Goal: Use online tool/utility

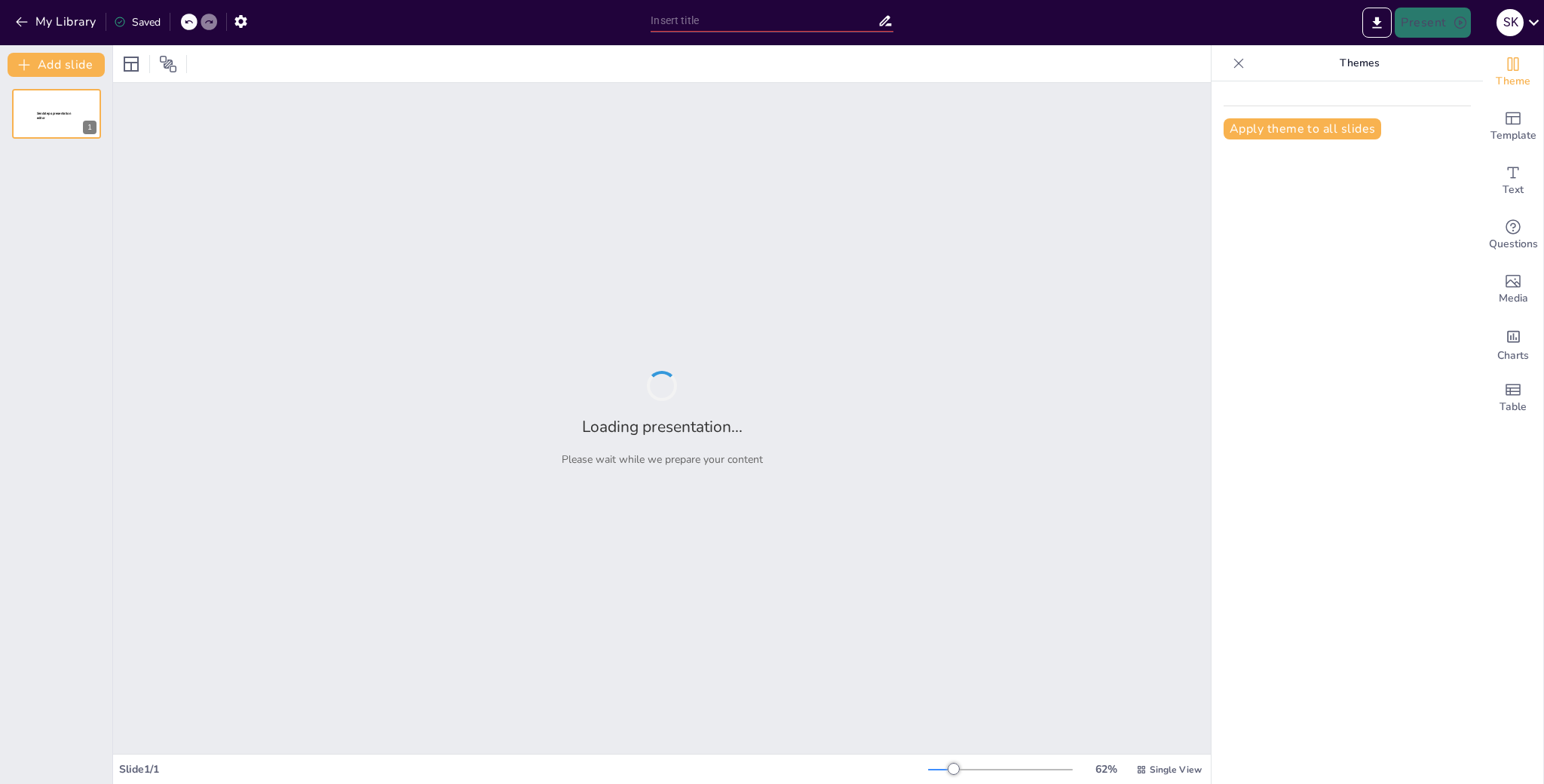
type input "Evaluating Competency: Utilizing the STAR Framework for Core Value Alignment"
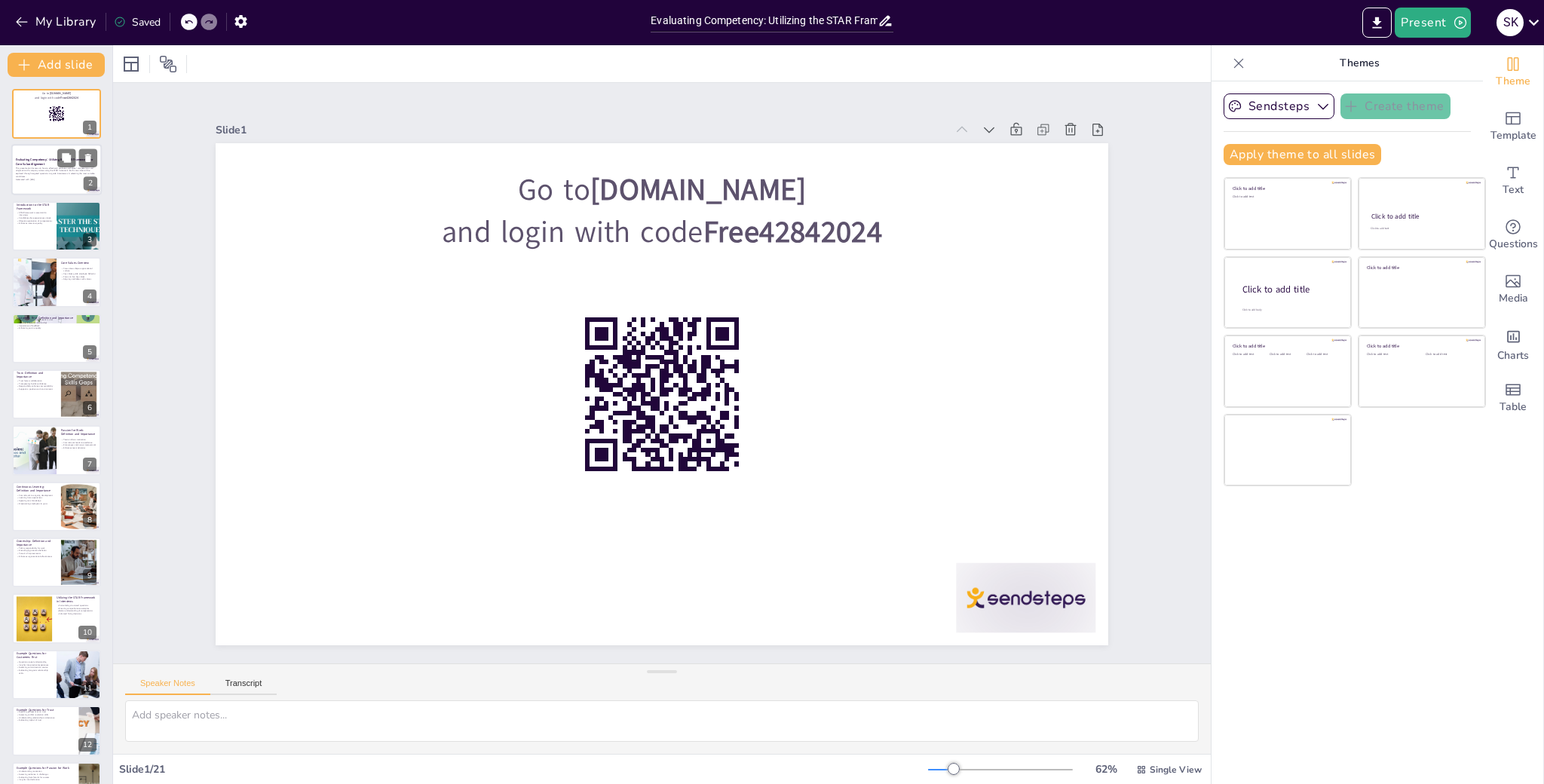
click at [50, 172] on p "This presentation focuses on how to effectively evaluate candidates' competenci…" at bounding box center [56, 172] width 81 height 11
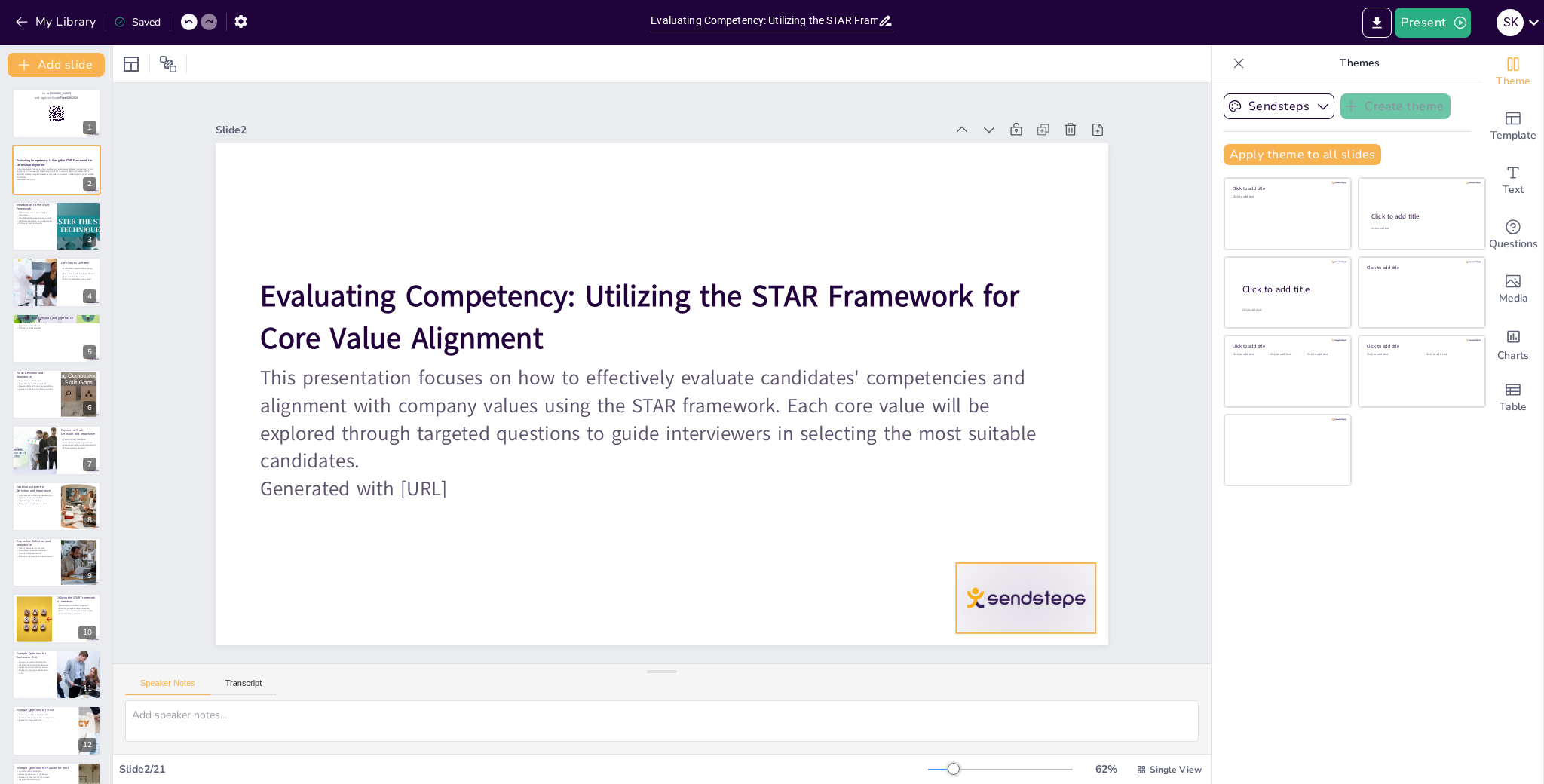
click at [965, 108] on div at bounding box center [923, 35] width 84 height 147
click at [806, 749] on icon at bounding box center [796, 759] width 20 height 20
click at [68, 122] on div at bounding box center [56, 113] width 91 height 51
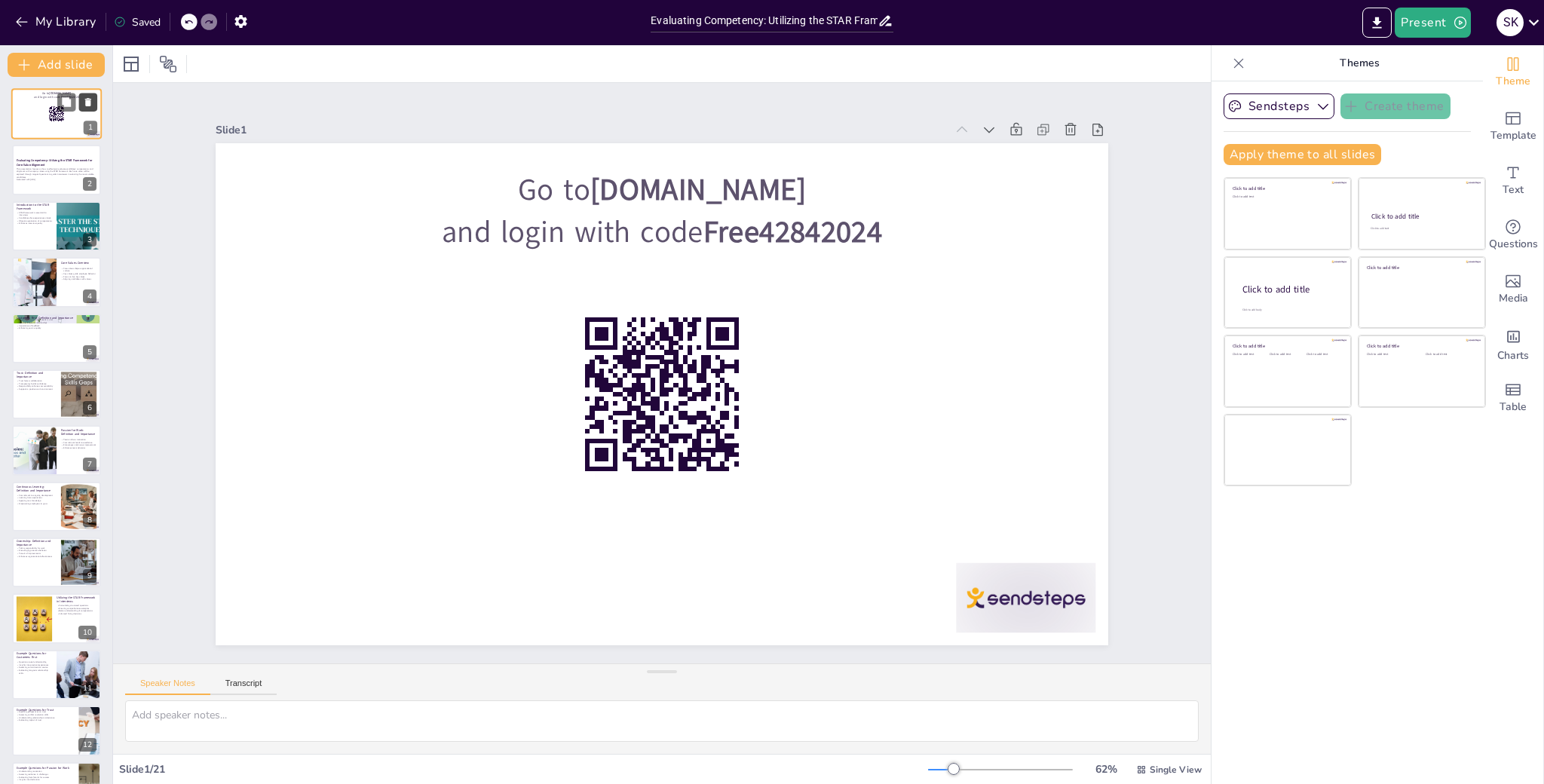
click at [91, 101] on icon at bounding box center [87, 102] width 10 height 10
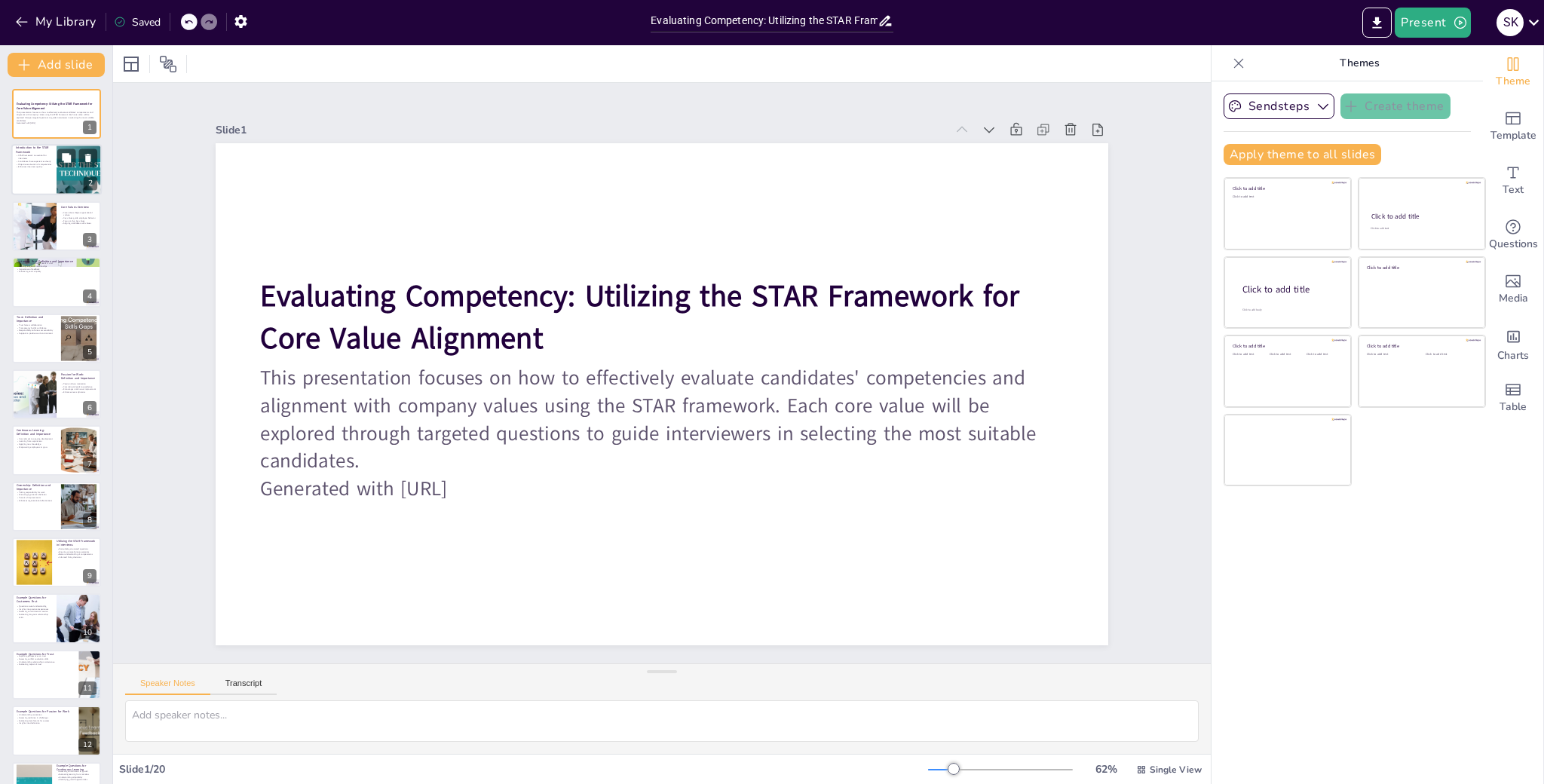
click at [41, 176] on div at bounding box center [56, 170] width 91 height 51
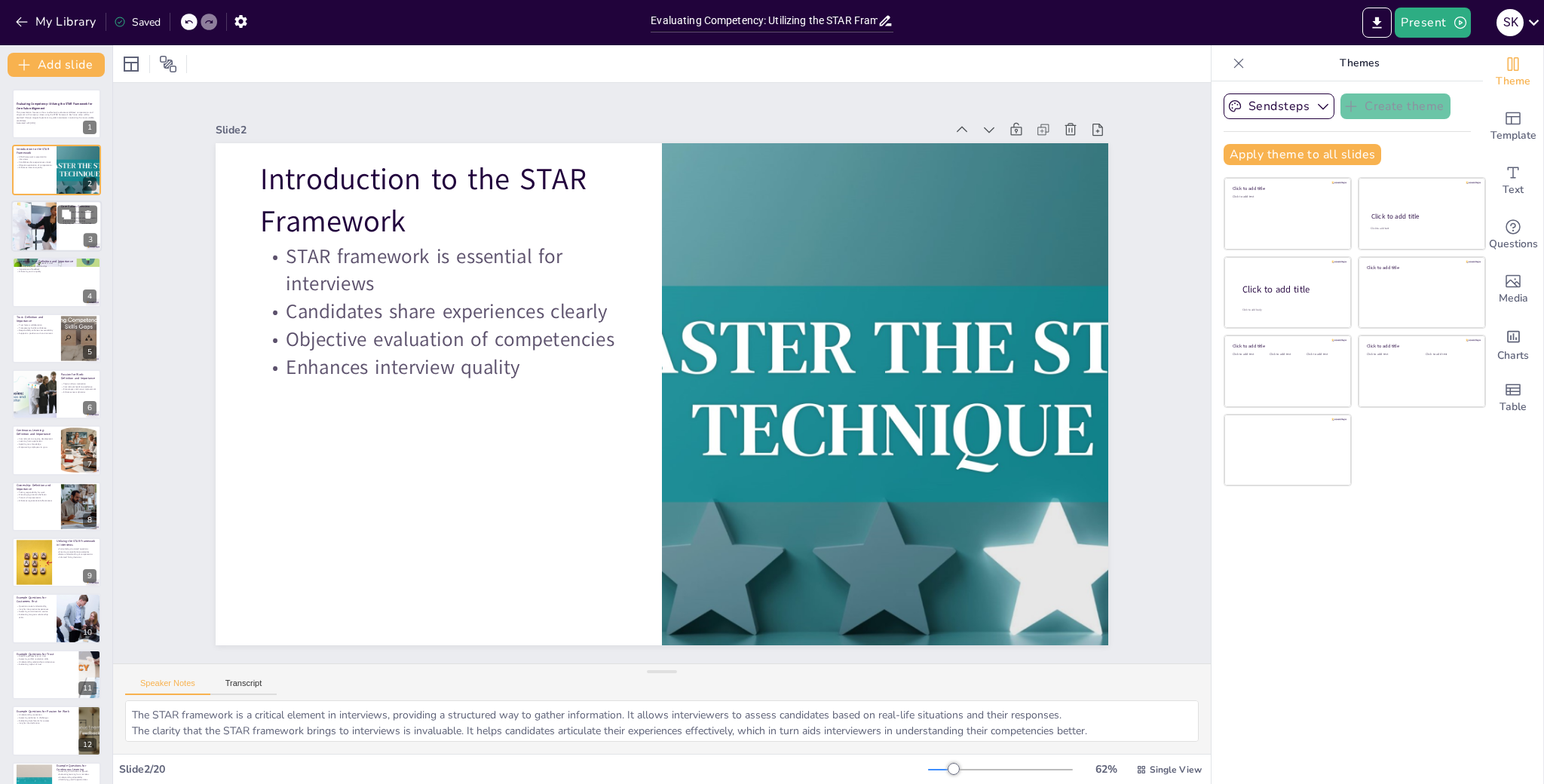
click at [43, 235] on div at bounding box center [34, 225] width 77 height 51
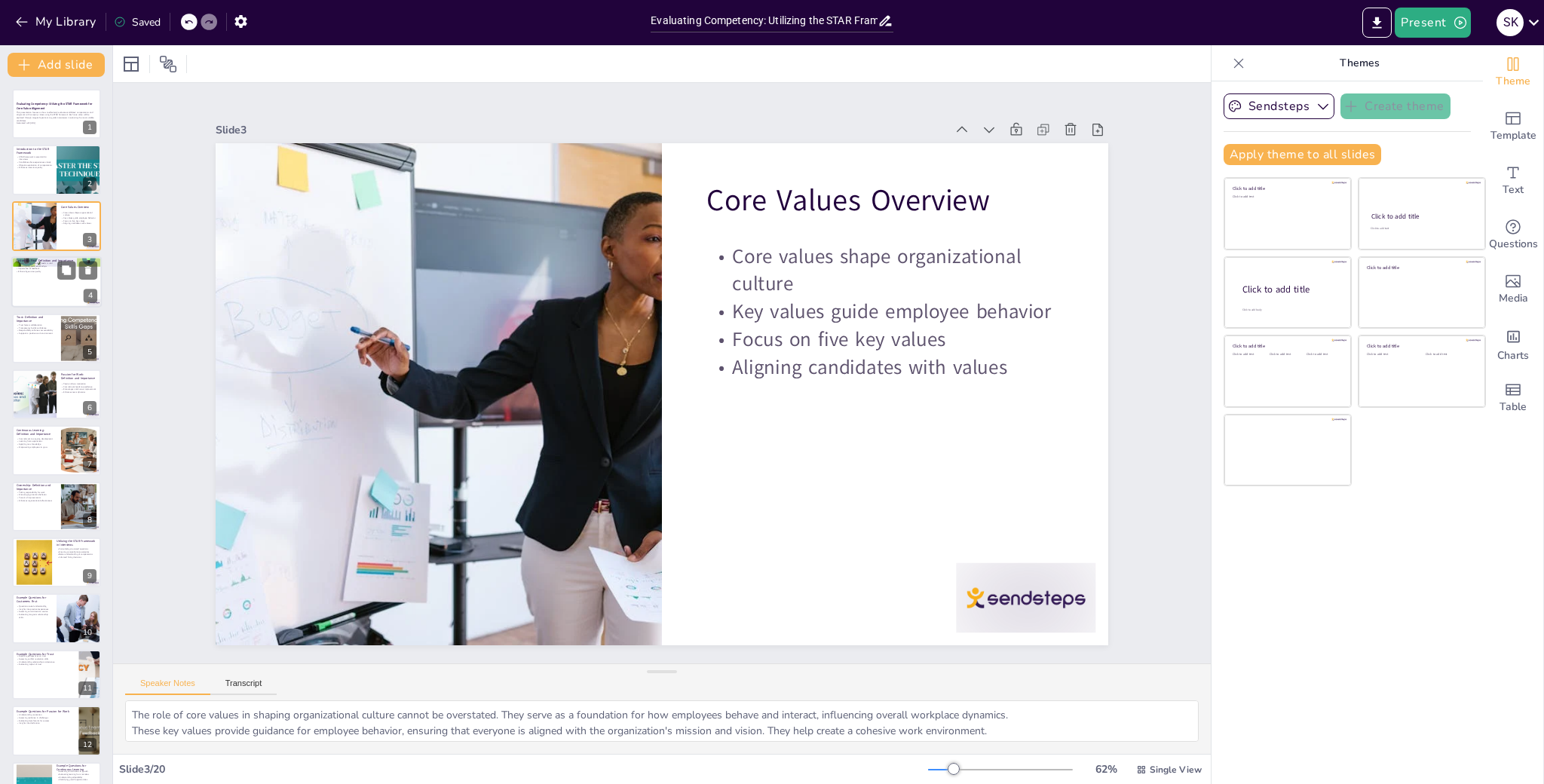
click at [38, 284] on div at bounding box center [56, 281] width 91 height 51
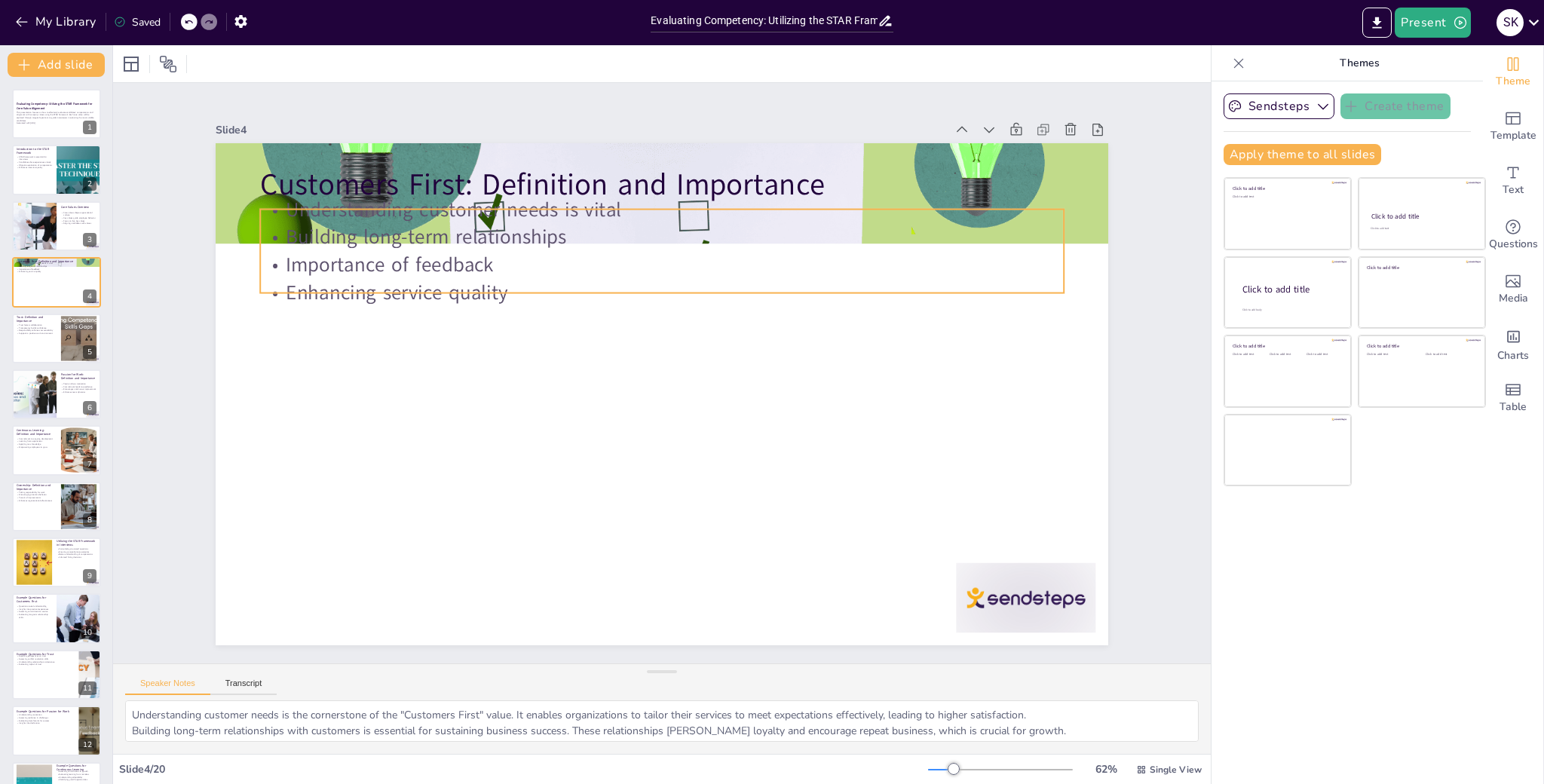
click at [451, 382] on p "Importance of feedback" at bounding box center [684, 479] width 792 height 195
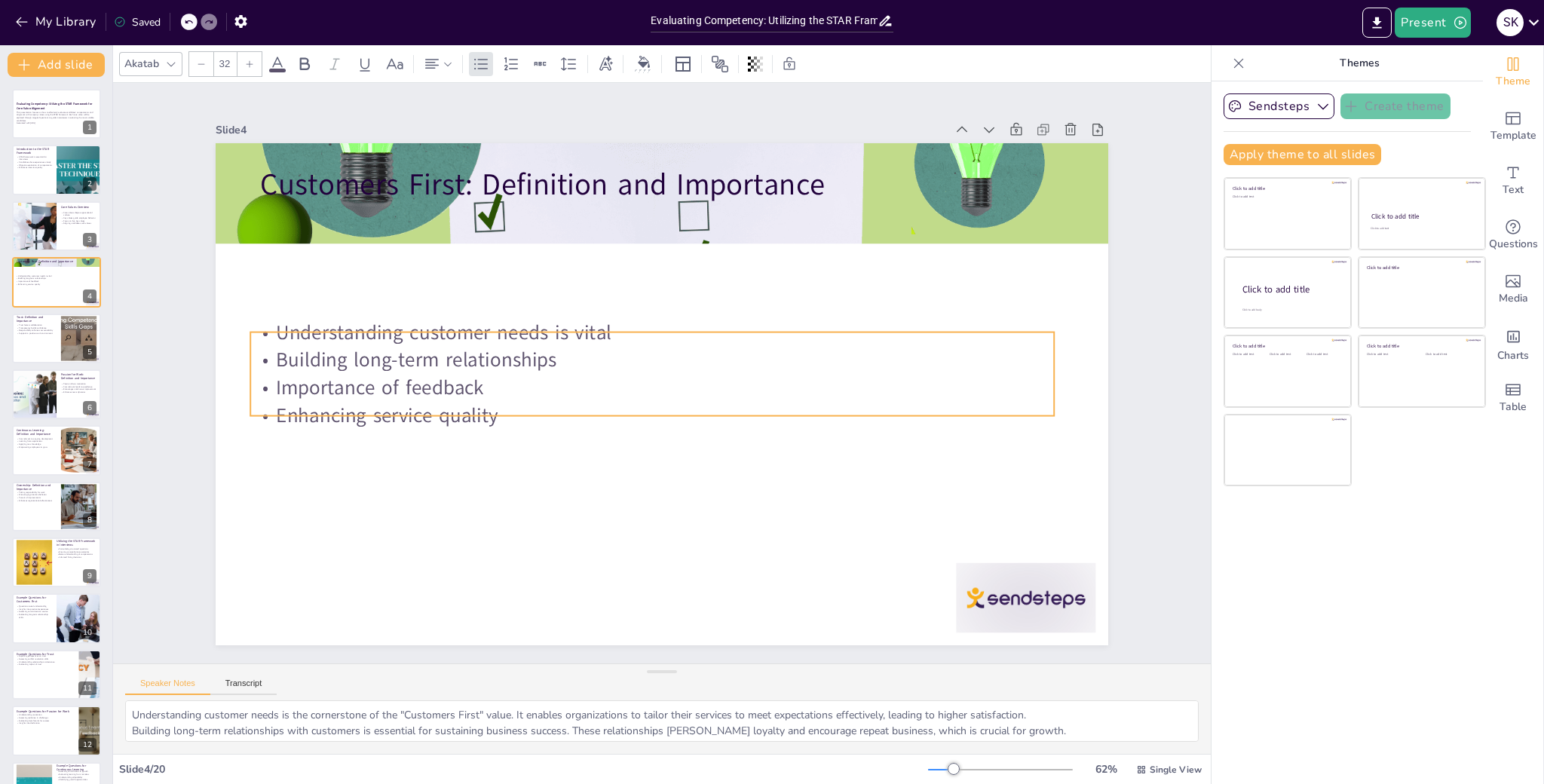
drag, startPoint x: 727, startPoint y: 258, endPoint x: 719, endPoint y: 379, distance: 121.3
click at [719, 379] on p "Importance of feedback" at bounding box center [674, 386] width 195 height 792
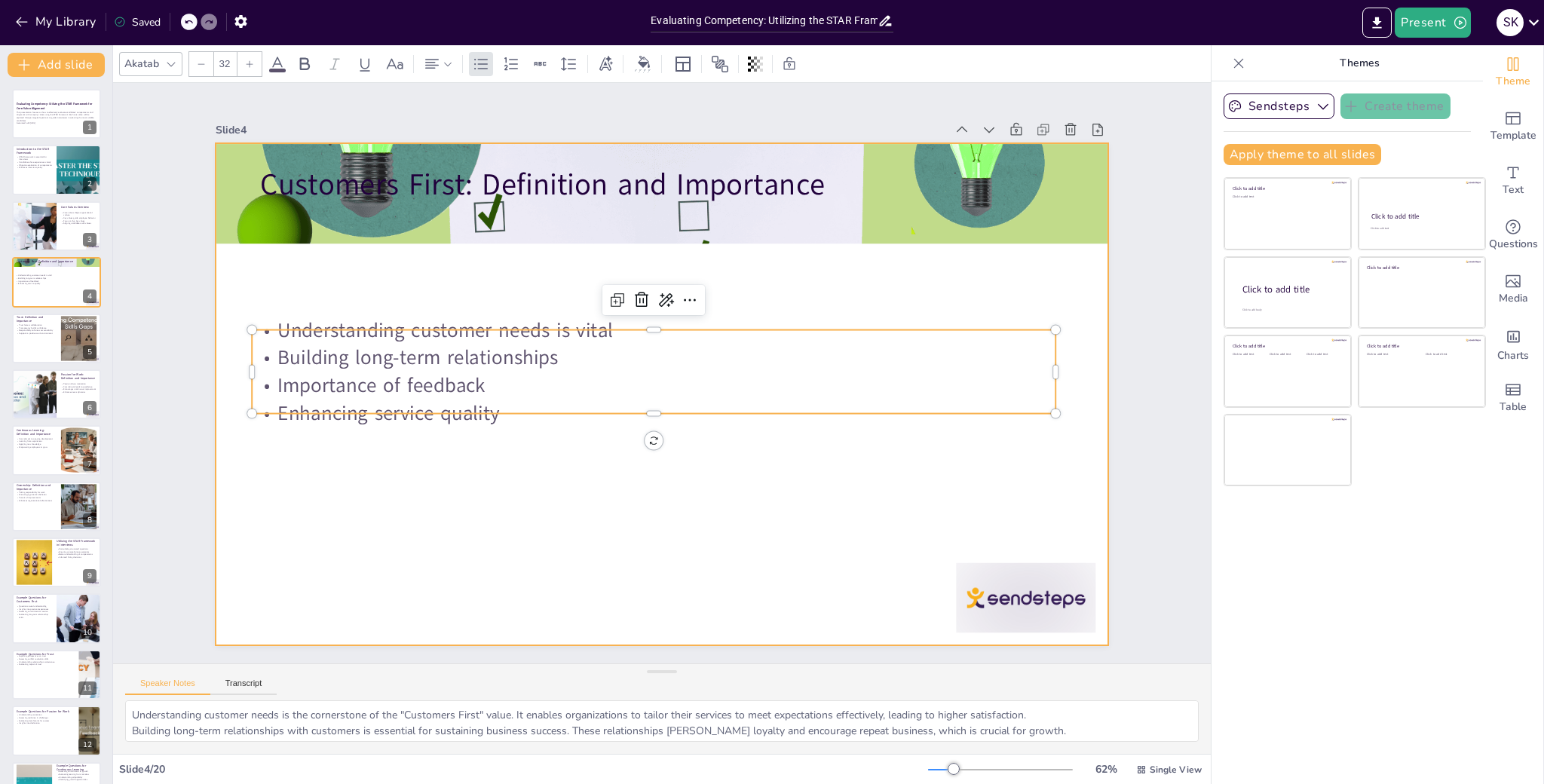
click at [727, 498] on div at bounding box center [641, 374] width 593 height 940
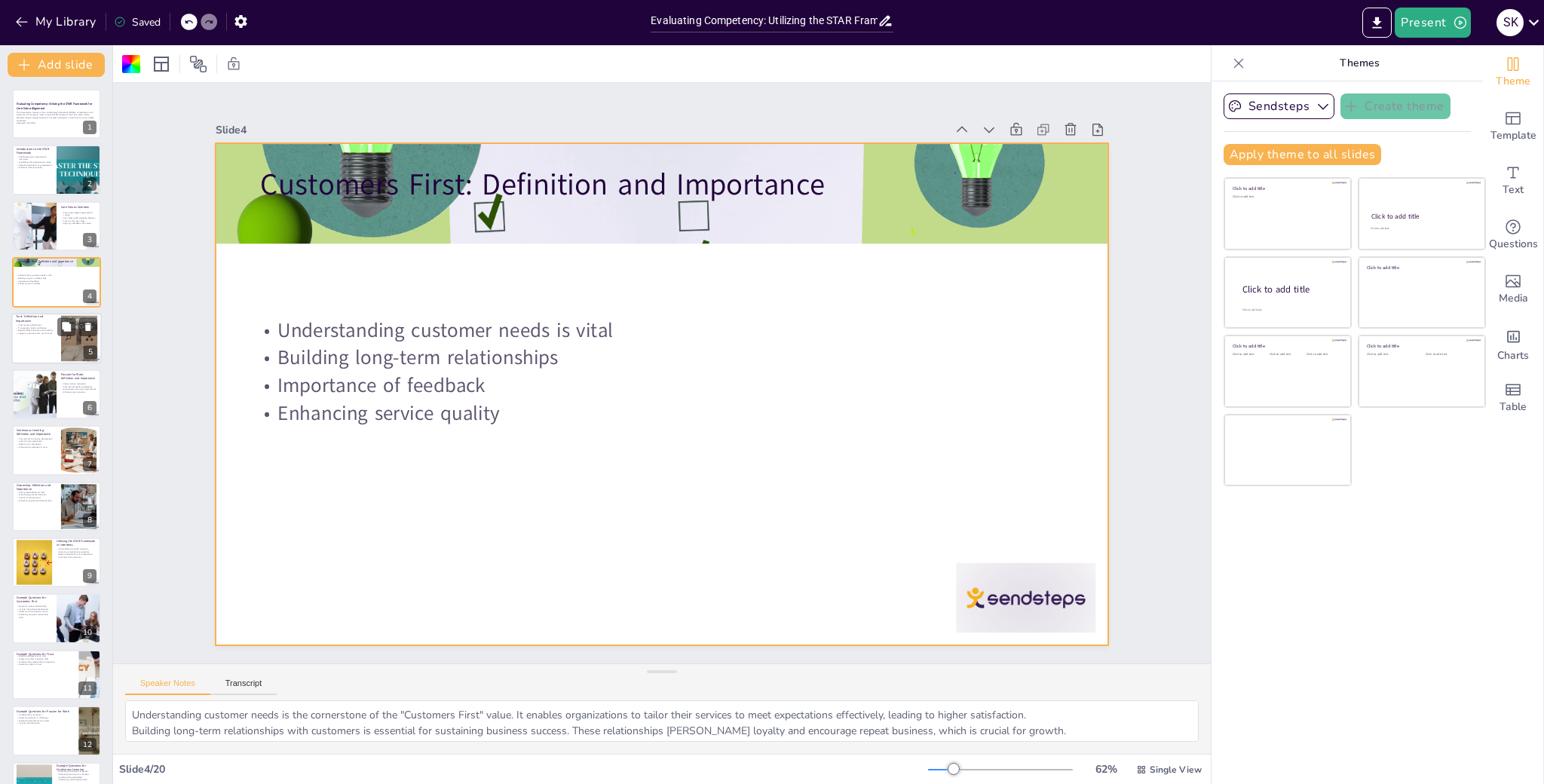
click at [43, 341] on div at bounding box center [56, 338] width 91 height 51
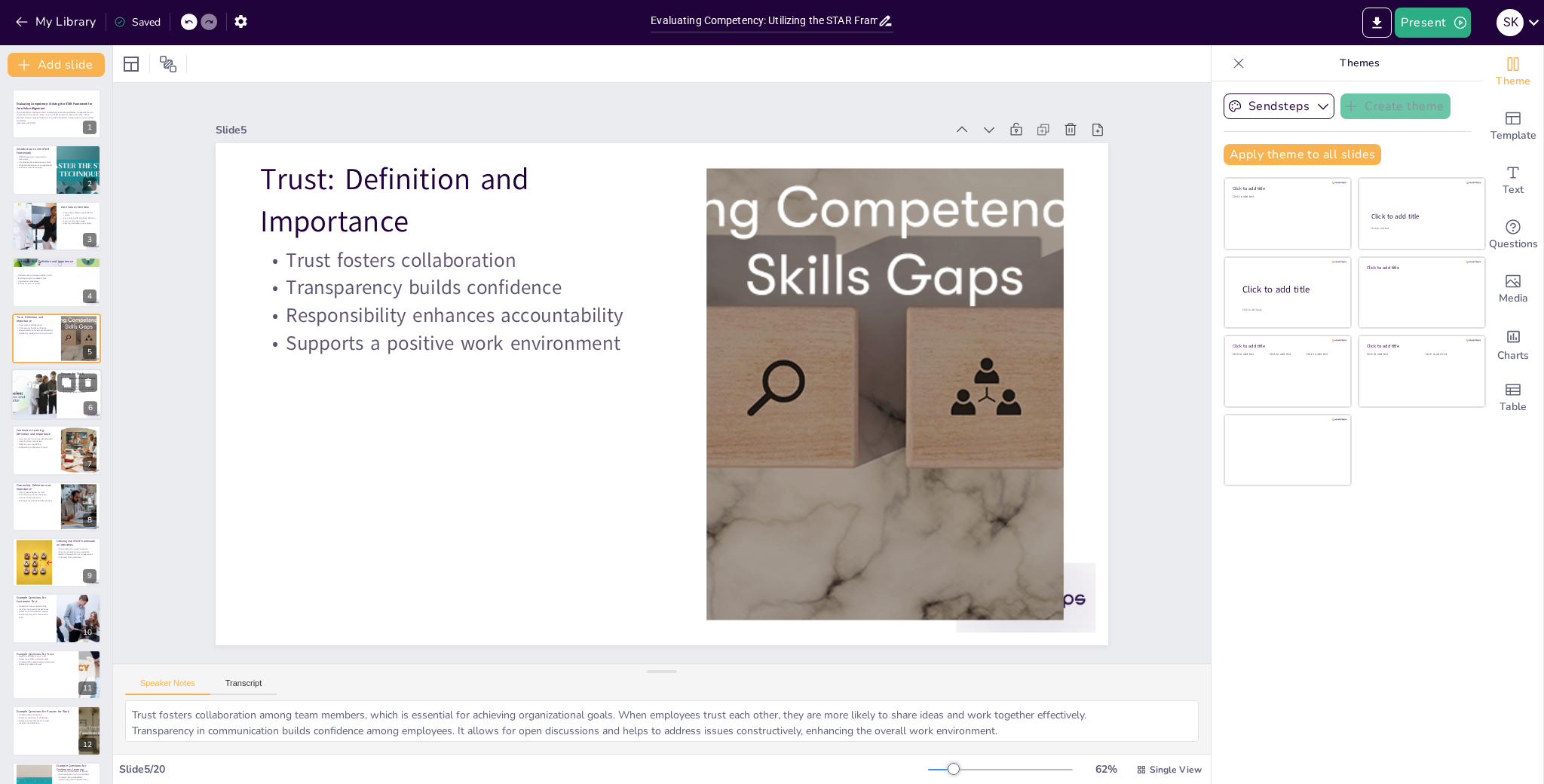
click at [35, 386] on div at bounding box center [34, 394] width 91 height 51
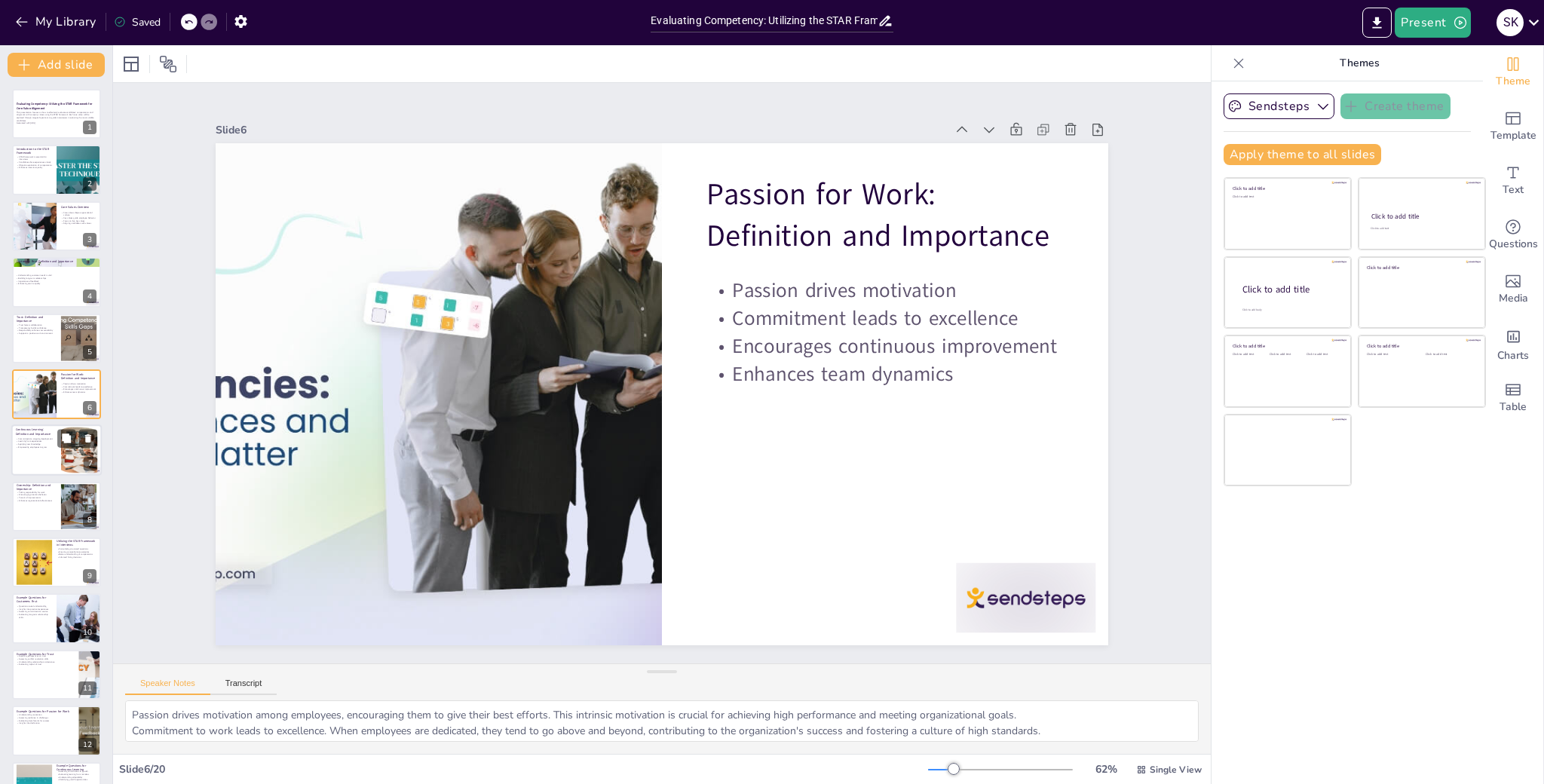
click at [21, 452] on div at bounding box center [56, 451] width 91 height 51
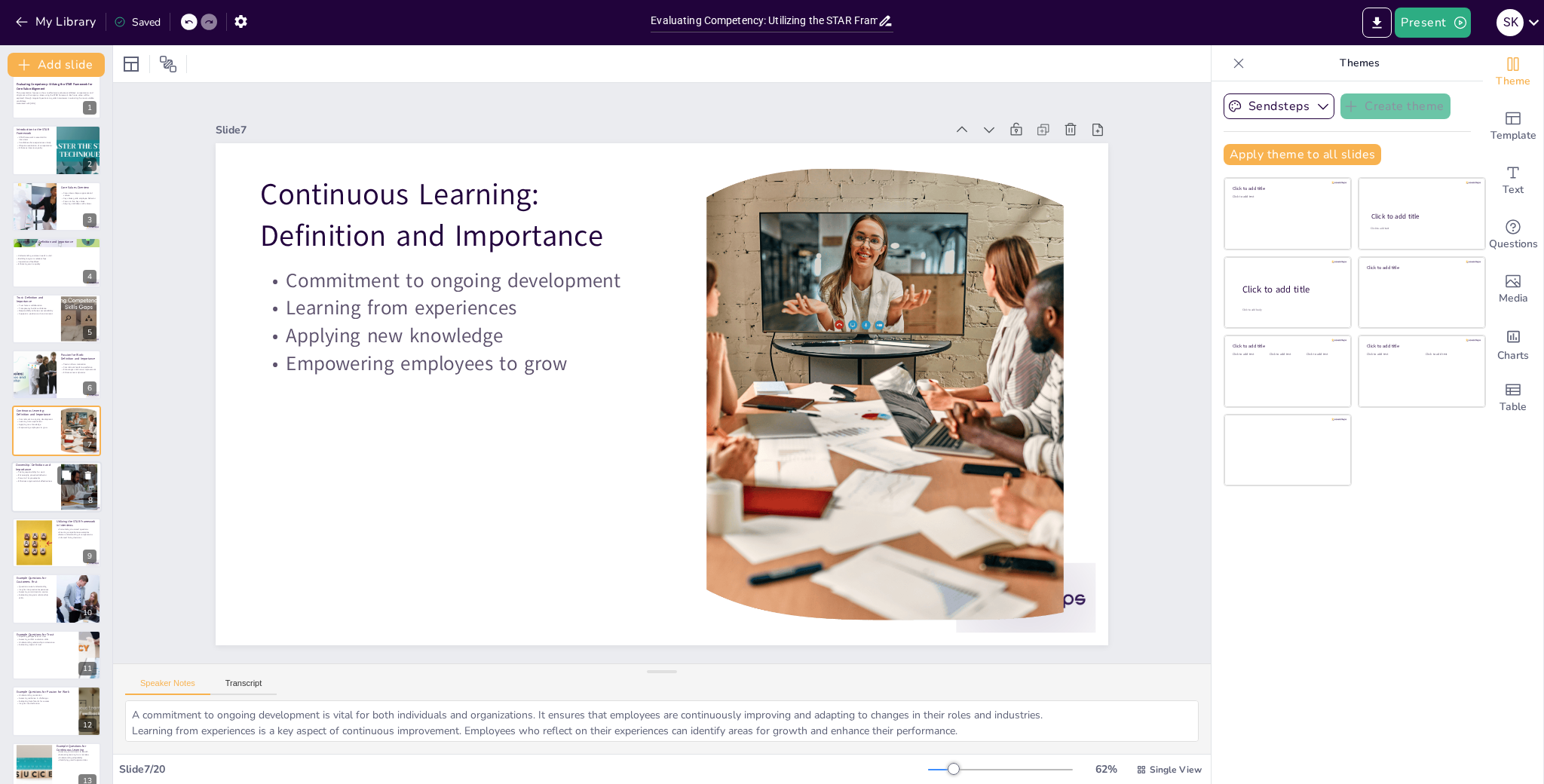
click at [42, 486] on div at bounding box center [56, 486] width 91 height 51
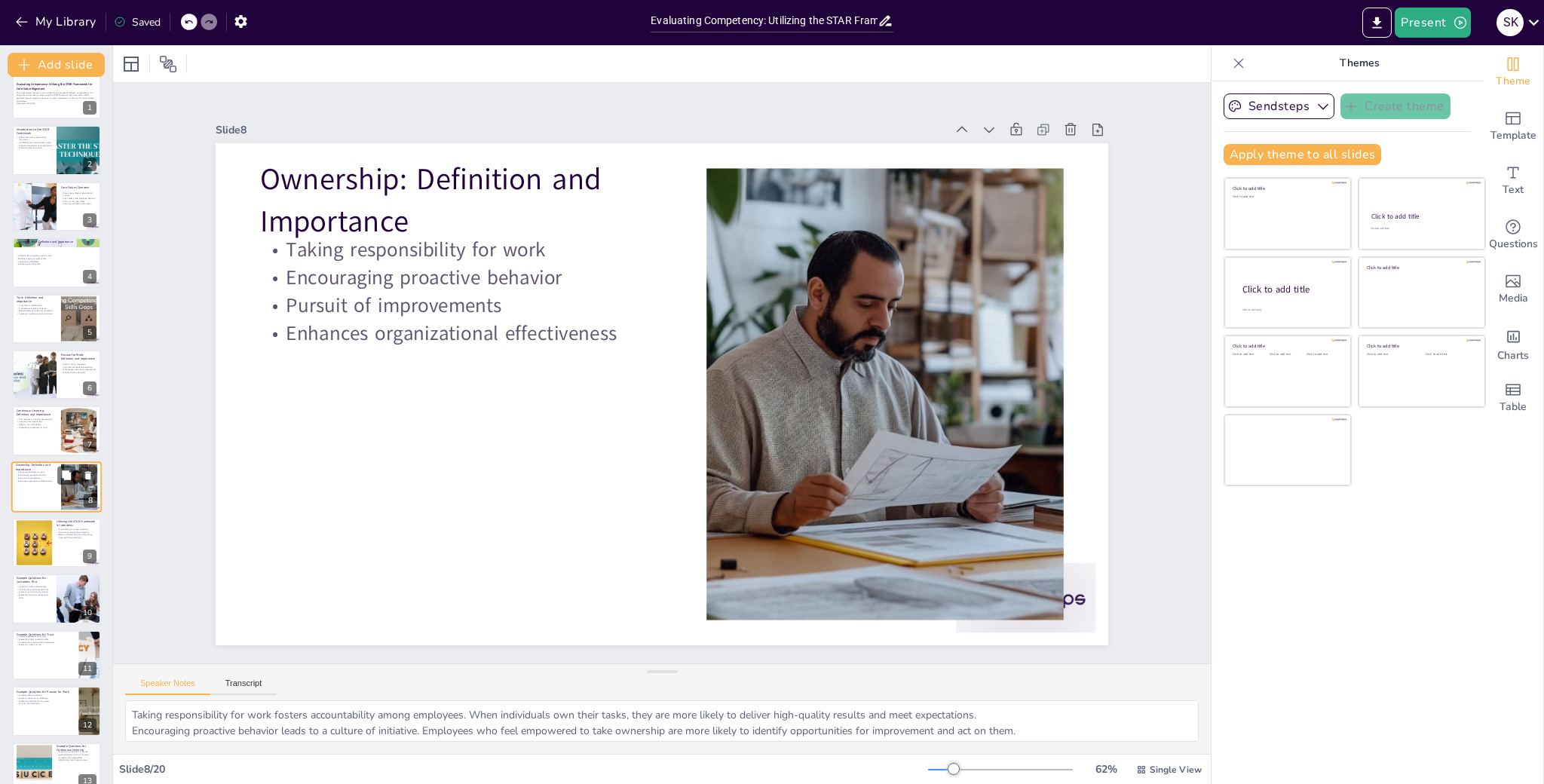
scroll to position [76, 0]
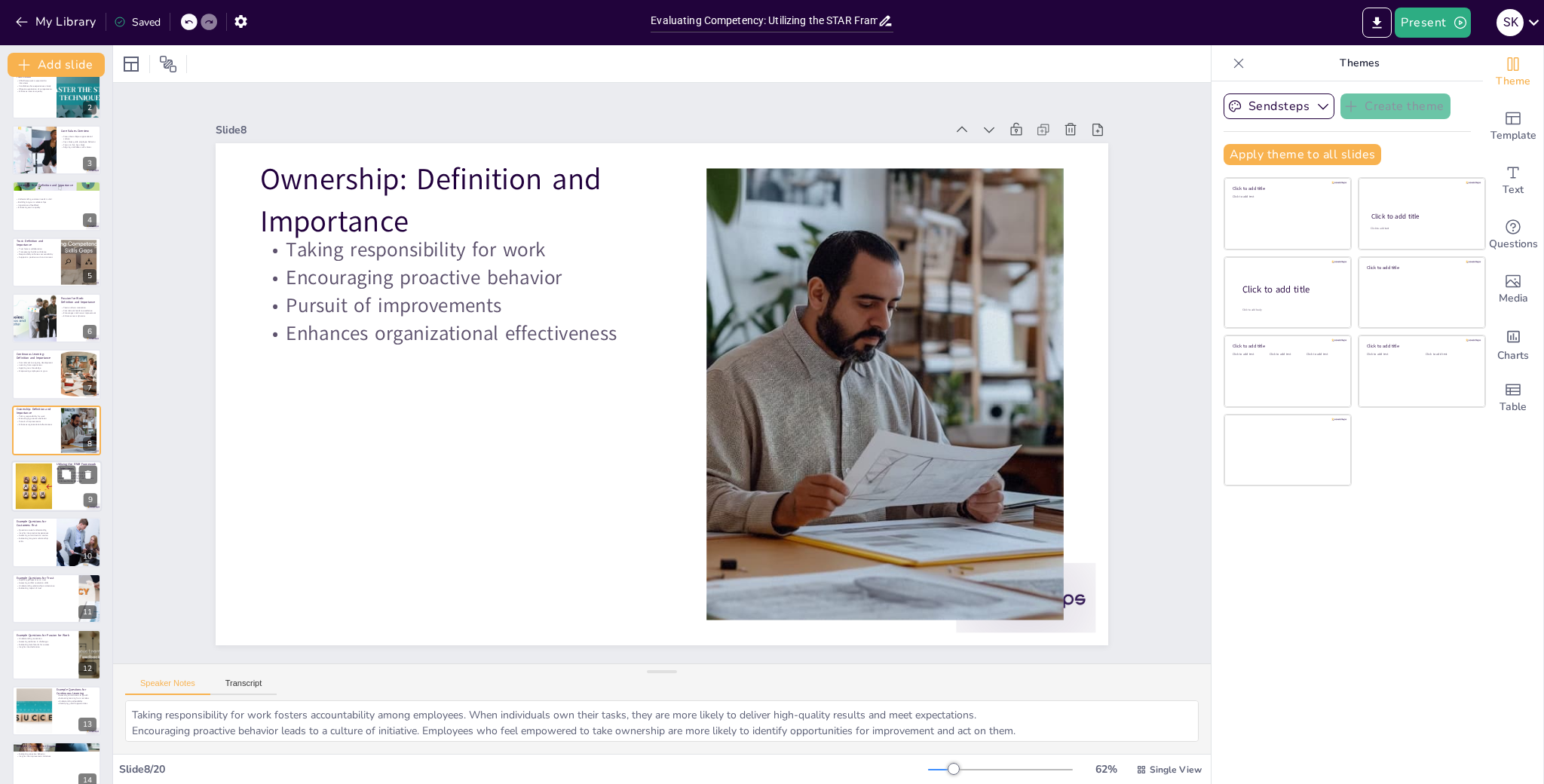
click at [57, 497] on div at bounding box center [56, 486] width 91 height 51
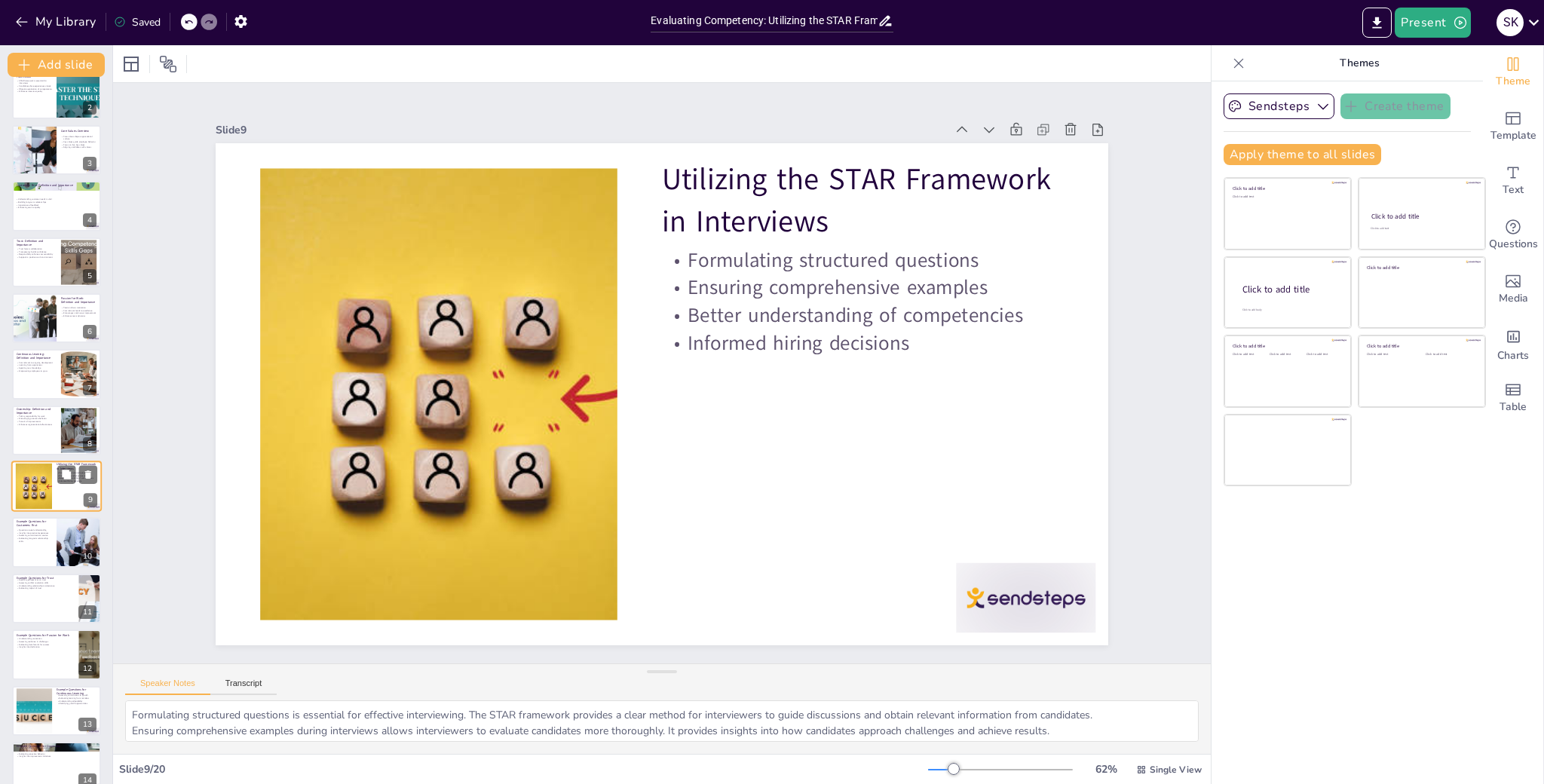
scroll to position [132, 0]
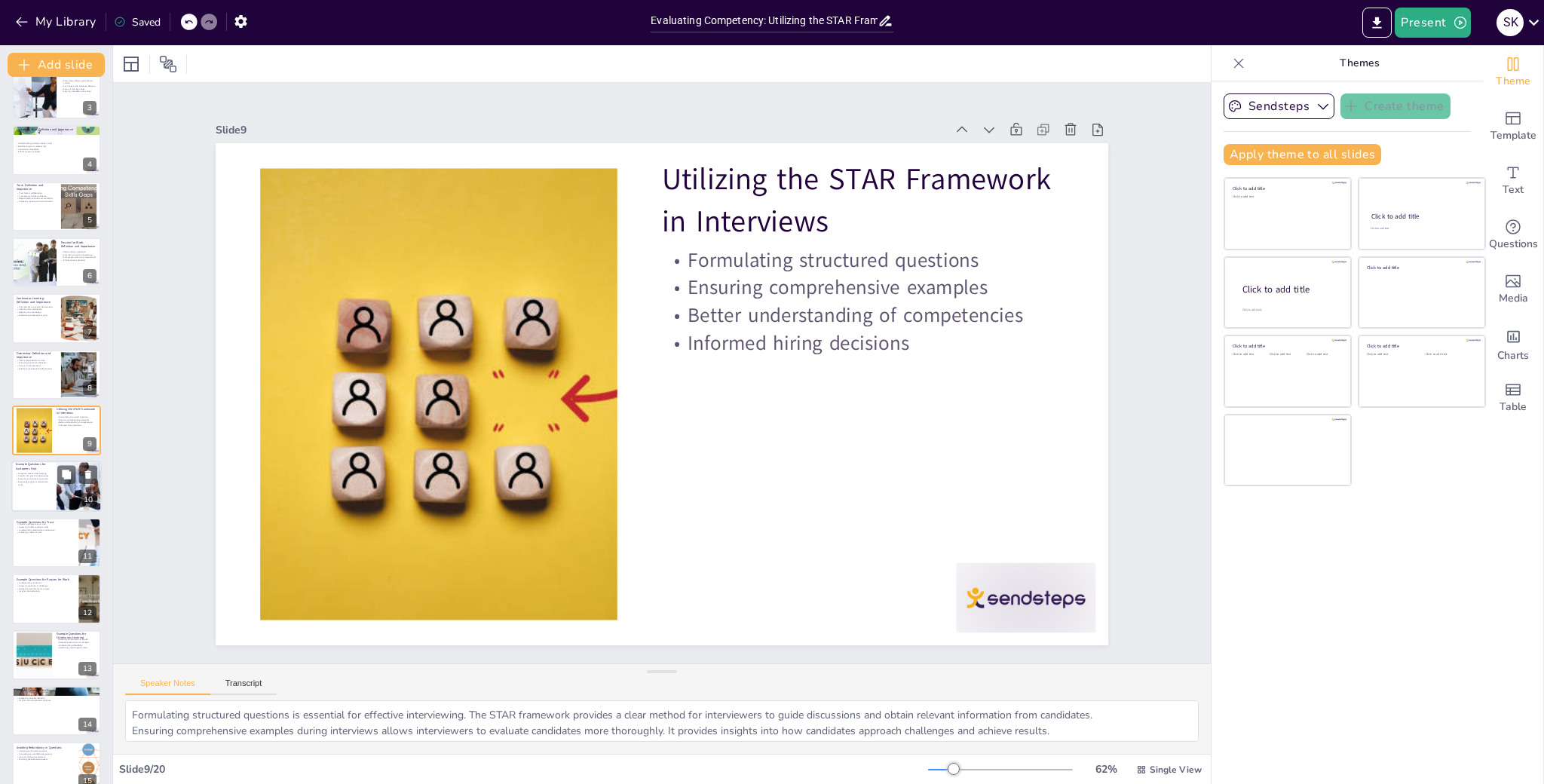
click at [46, 495] on div at bounding box center [56, 486] width 91 height 51
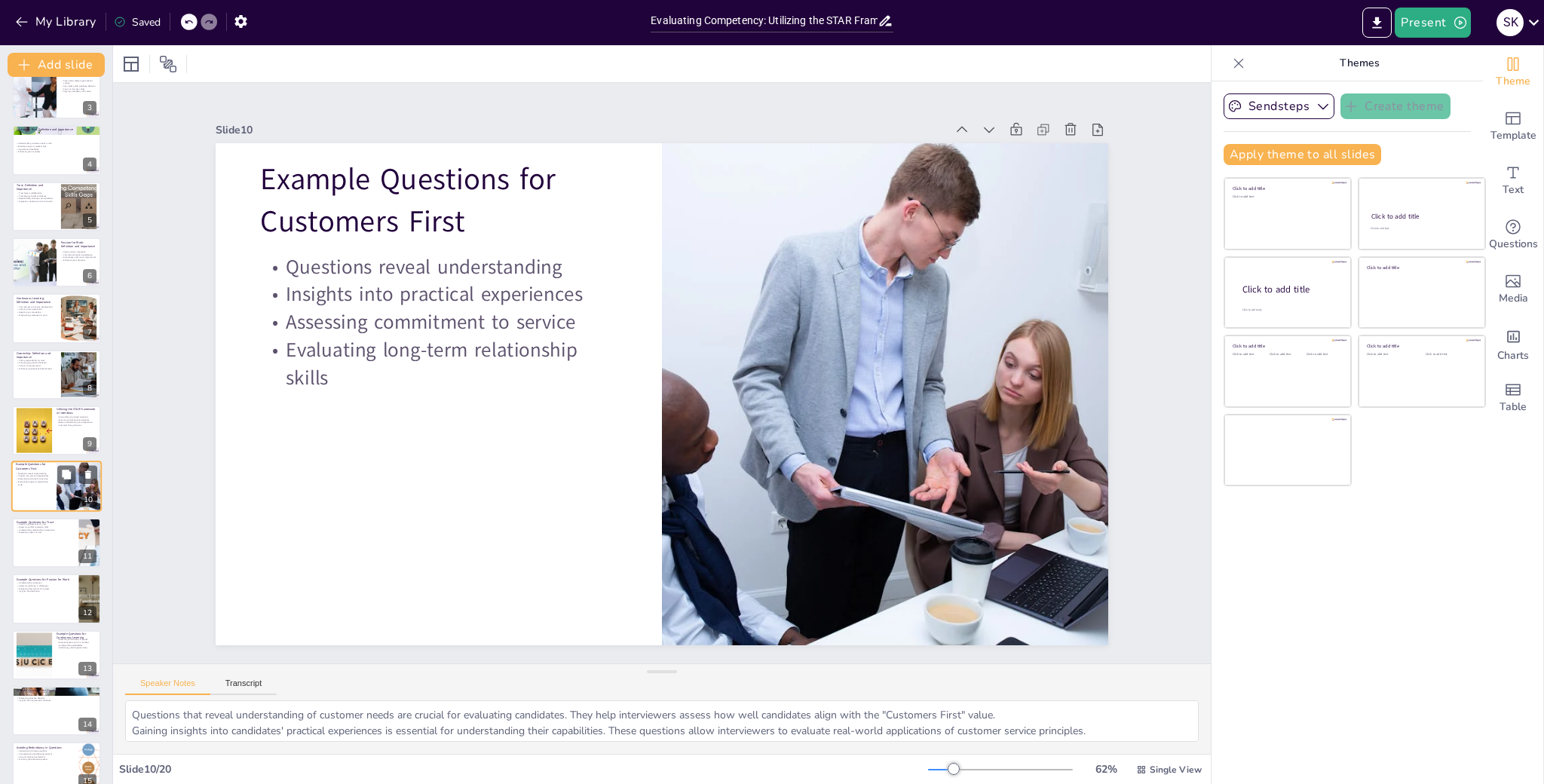
scroll to position [188, 0]
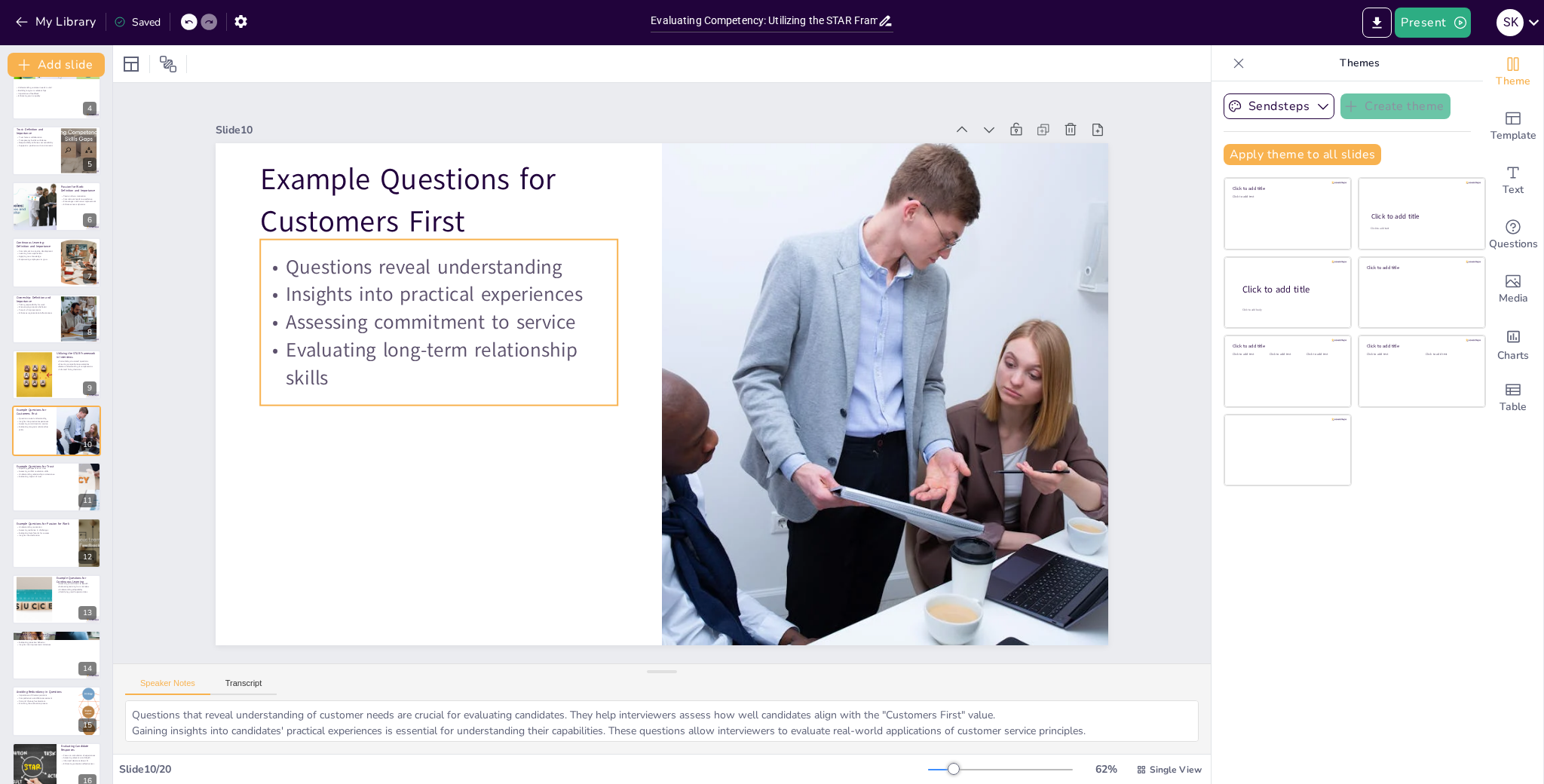
click at [652, 430] on p "Assessing commitment to service" at bounding box center [794, 559] width 285 height 259
click at [615, 322] on p "Assessing commitment to service" at bounding box center [665, 144] width 101 height 355
click at [445, 333] on p "Assessing commitment to service" at bounding box center [437, 418] width 338 height 170
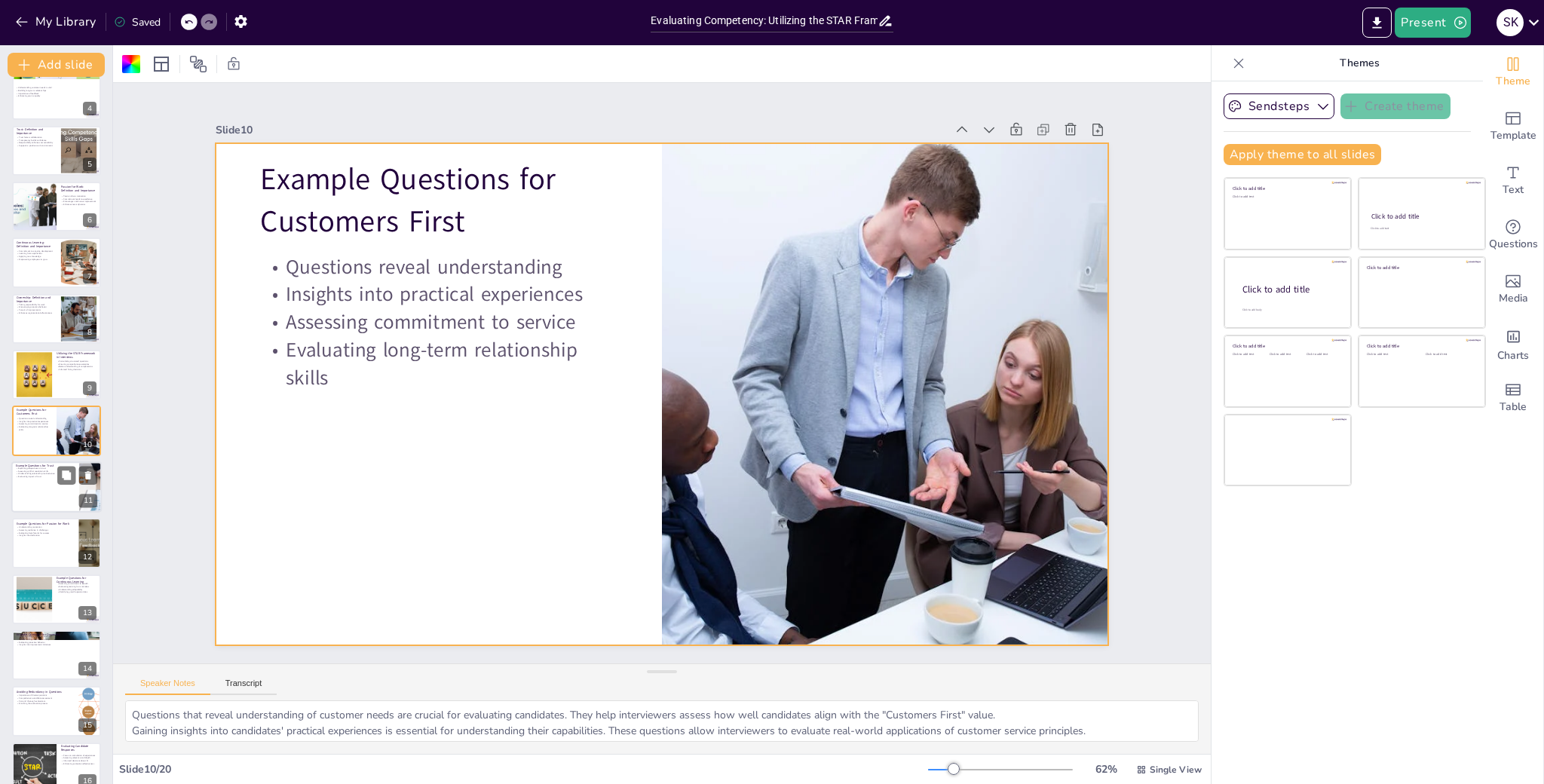
click at [26, 484] on div at bounding box center [56, 486] width 91 height 51
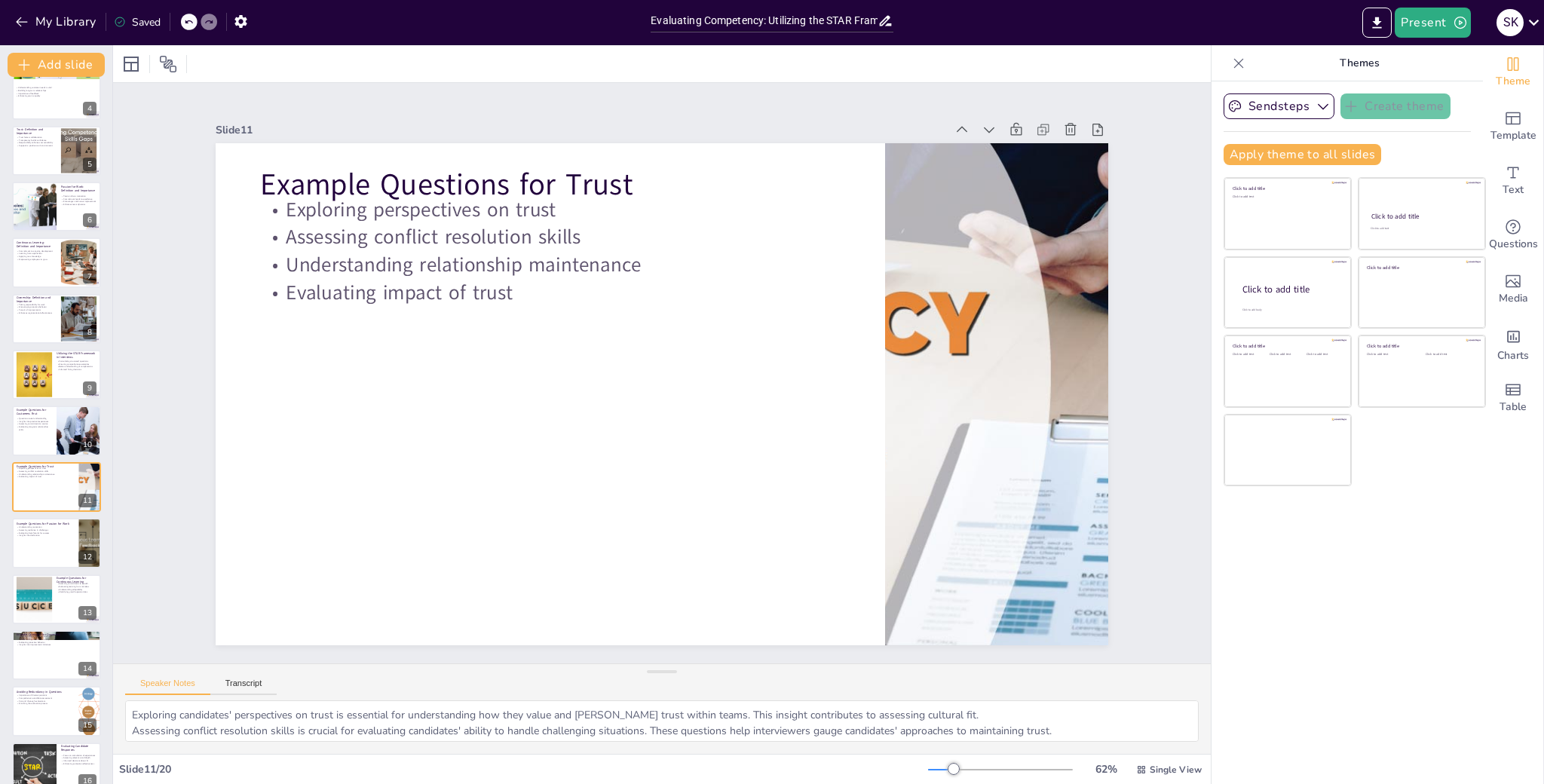
scroll to position [244, 0]
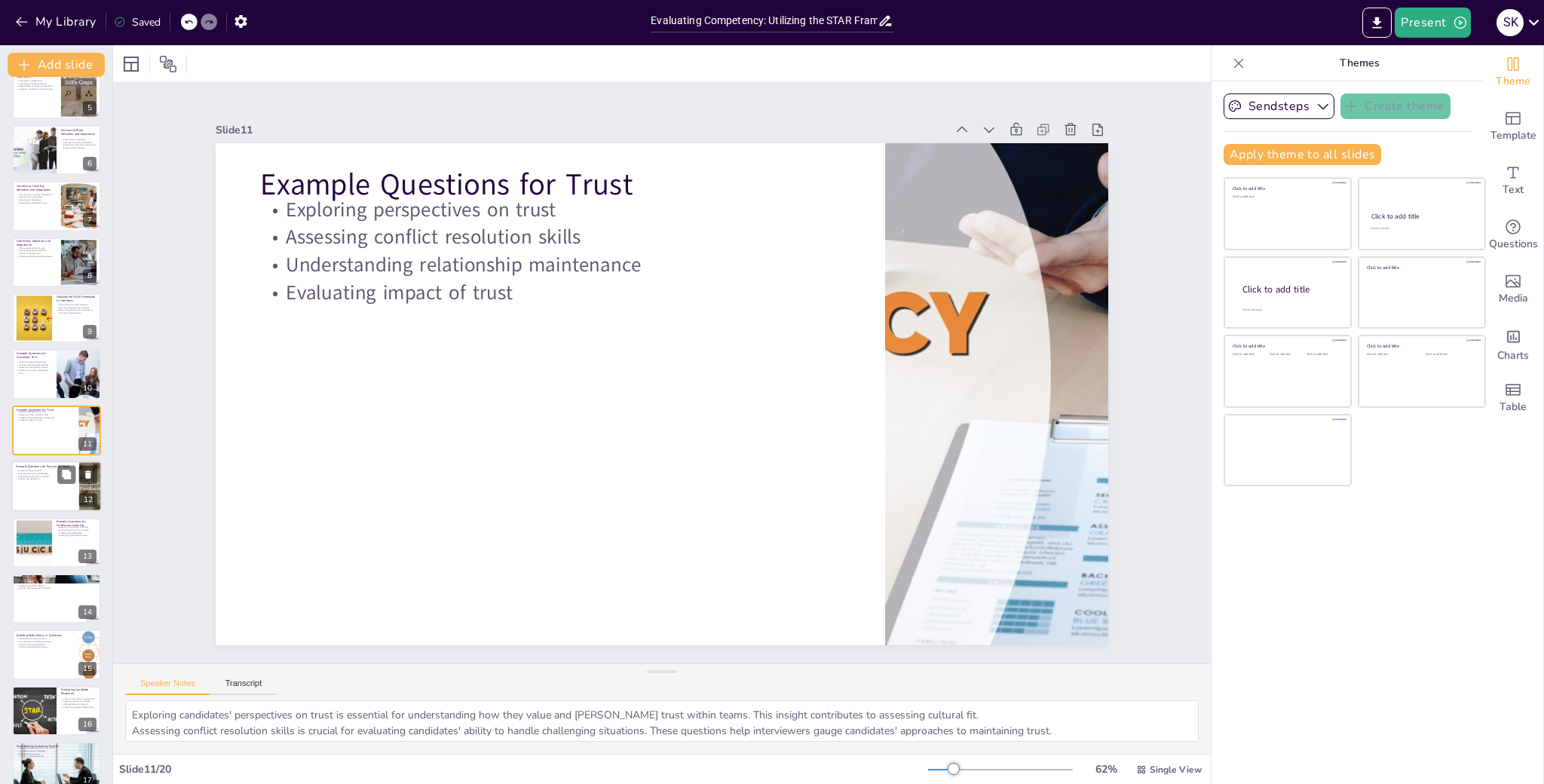
click at [32, 500] on div at bounding box center [56, 486] width 91 height 51
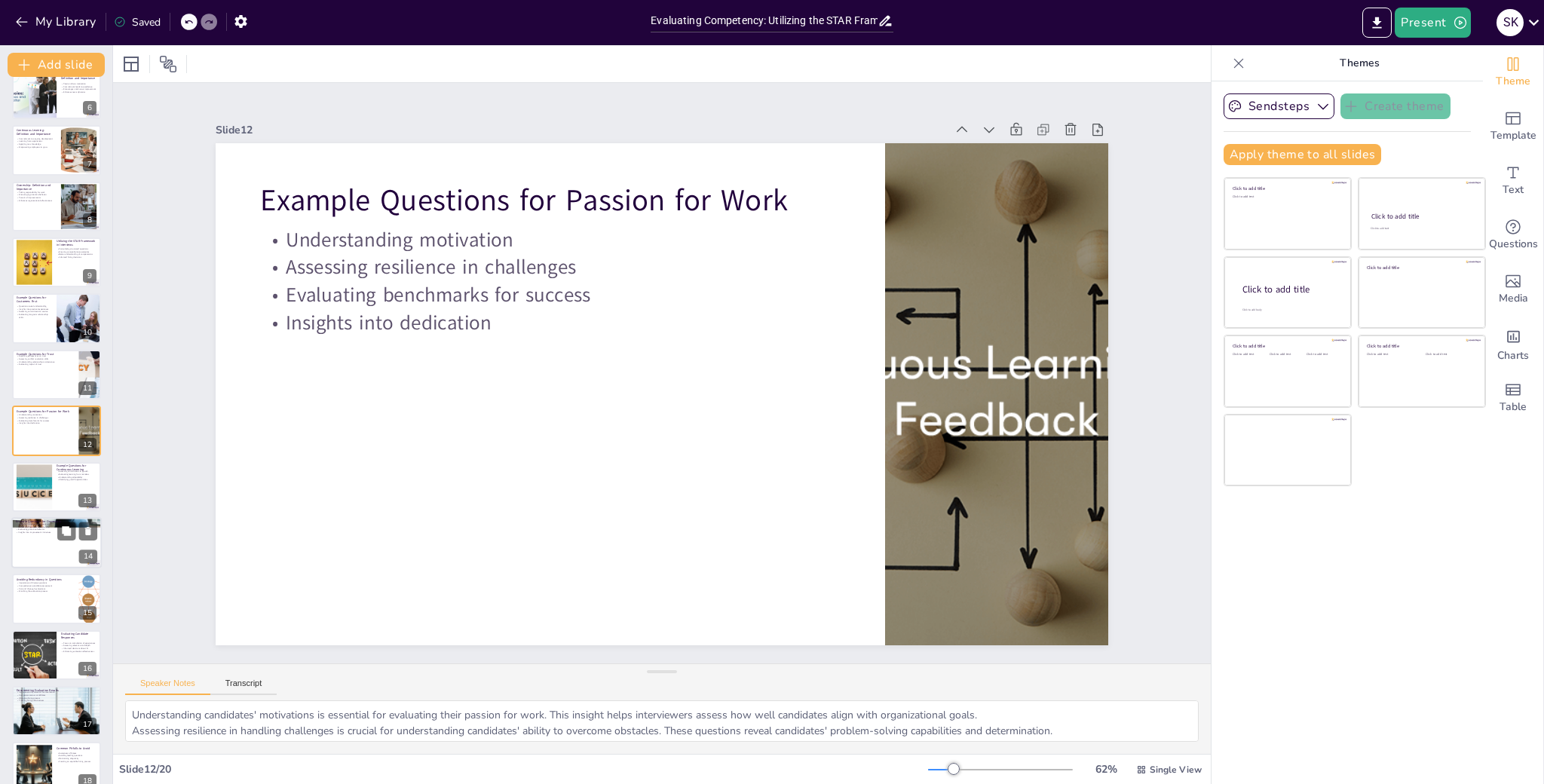
click at [36, 553] on div at bounding box center [56, 542] width 91 height 51
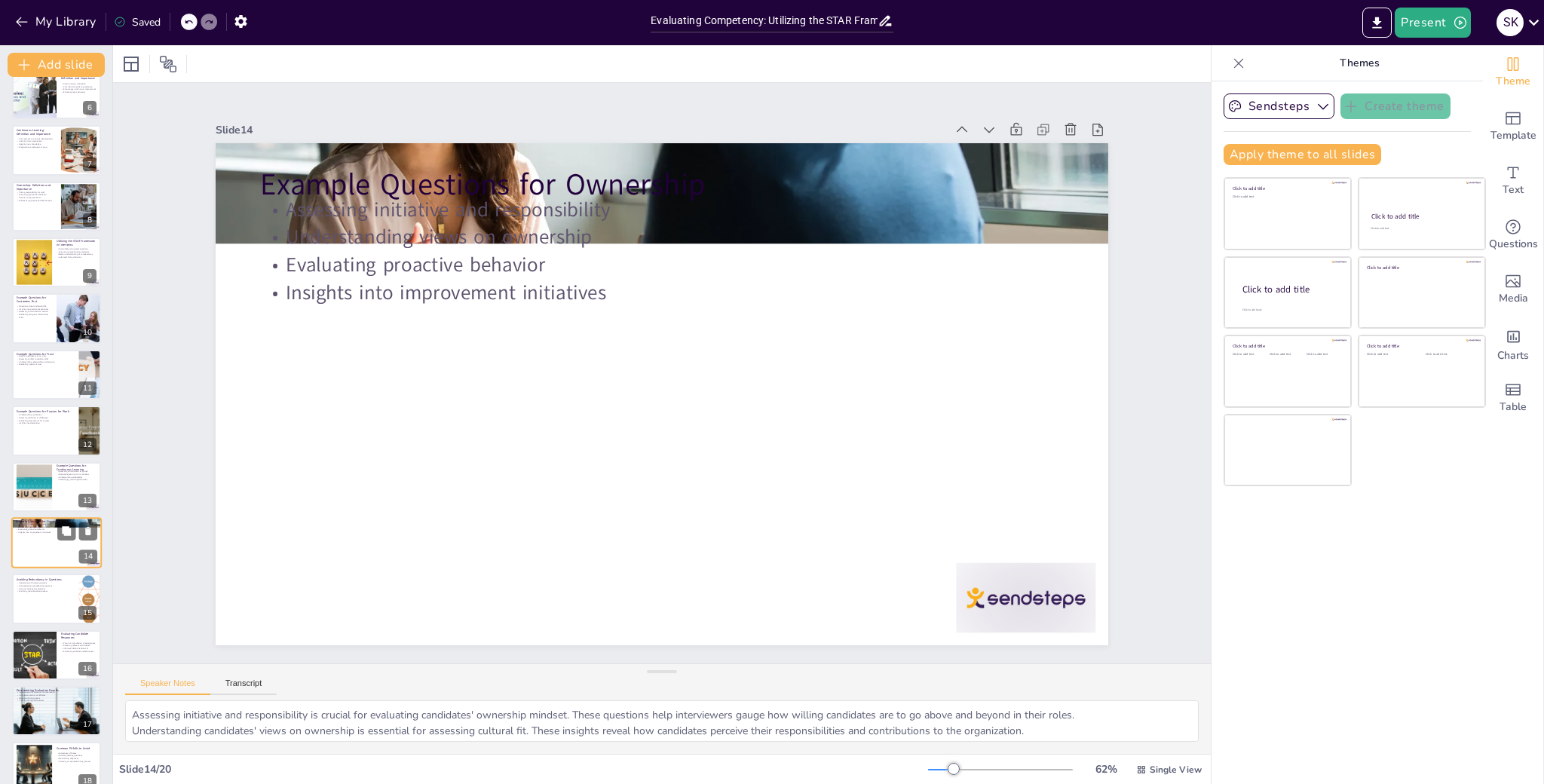
scroll to position [412, 0]
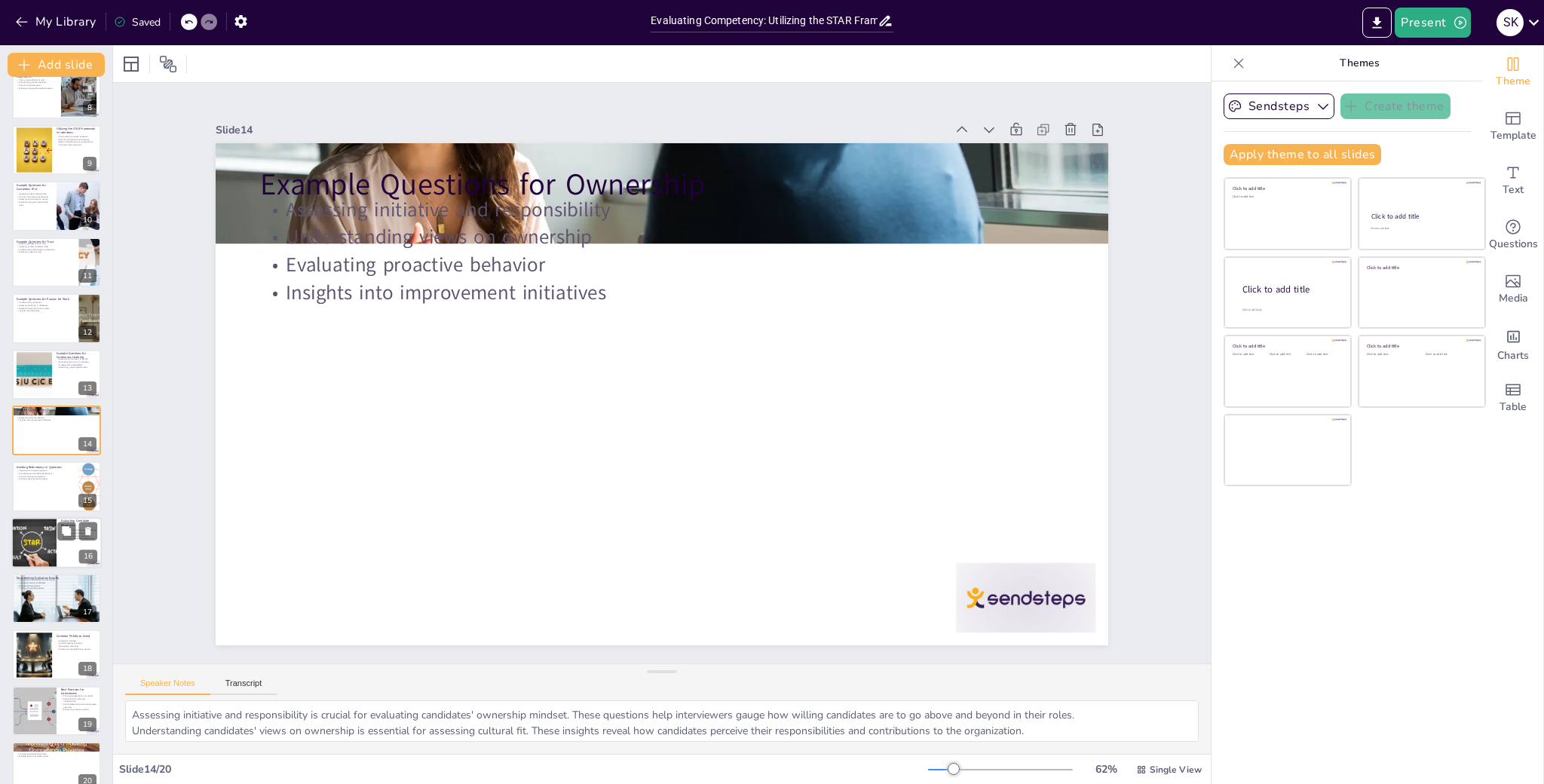
click at [38, 545] on div at bounding box center [34, 542] width 77 height 51
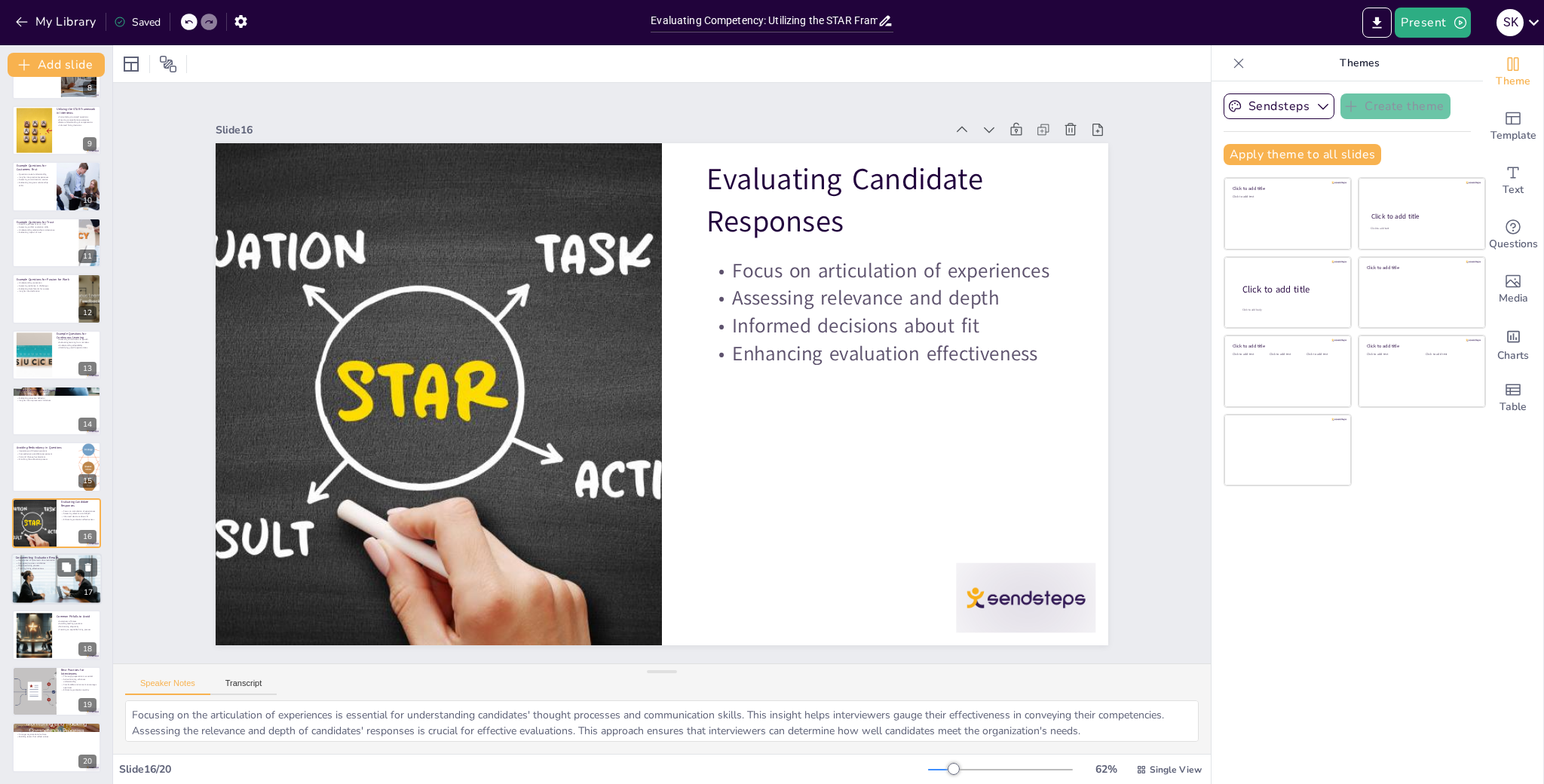
click at [43, 578] on div at bounding box center [56, 578] width 91 height 61
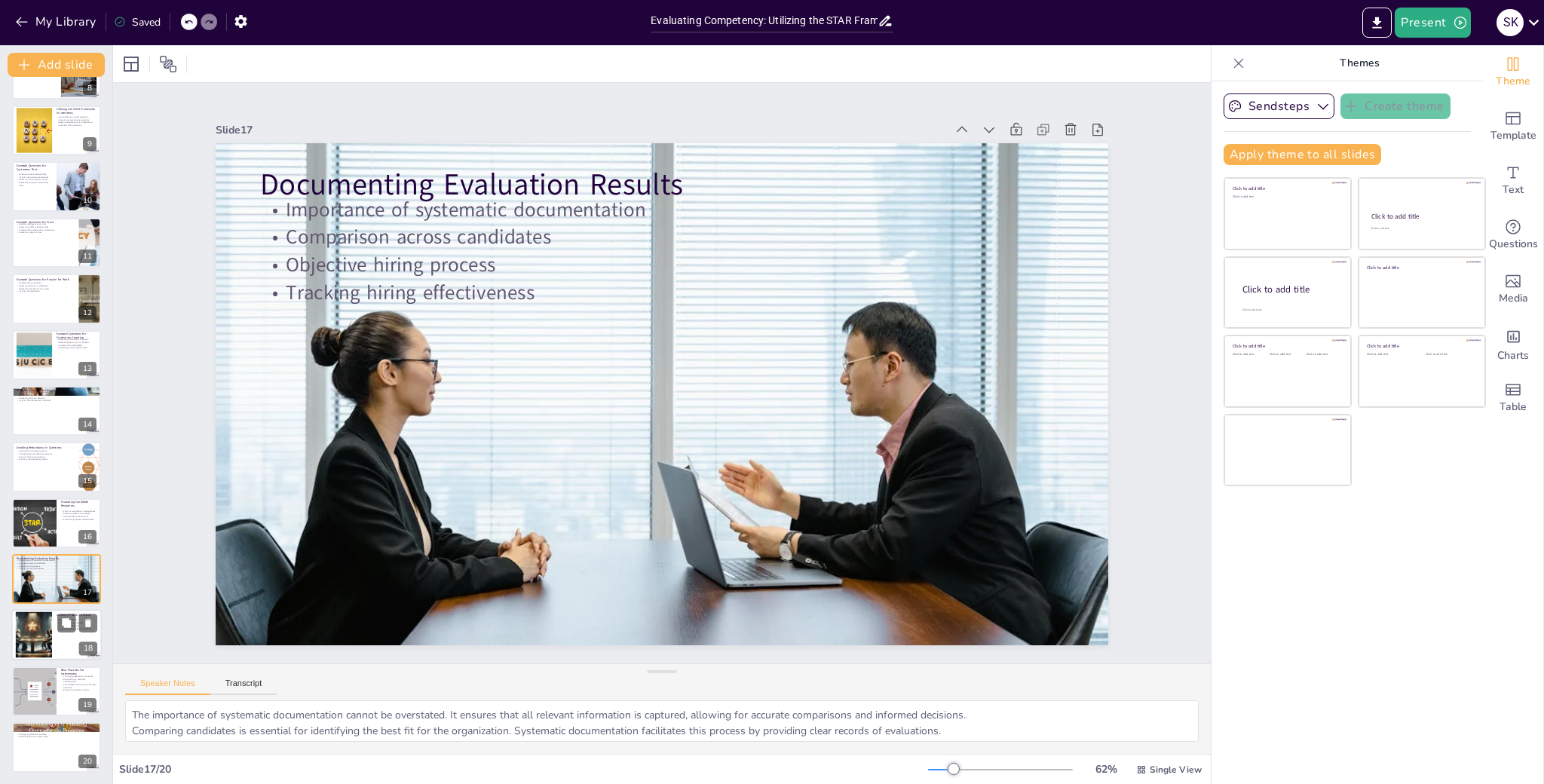
click at [61, 642] on div at bounding box center [56, 635] width 91 height 51
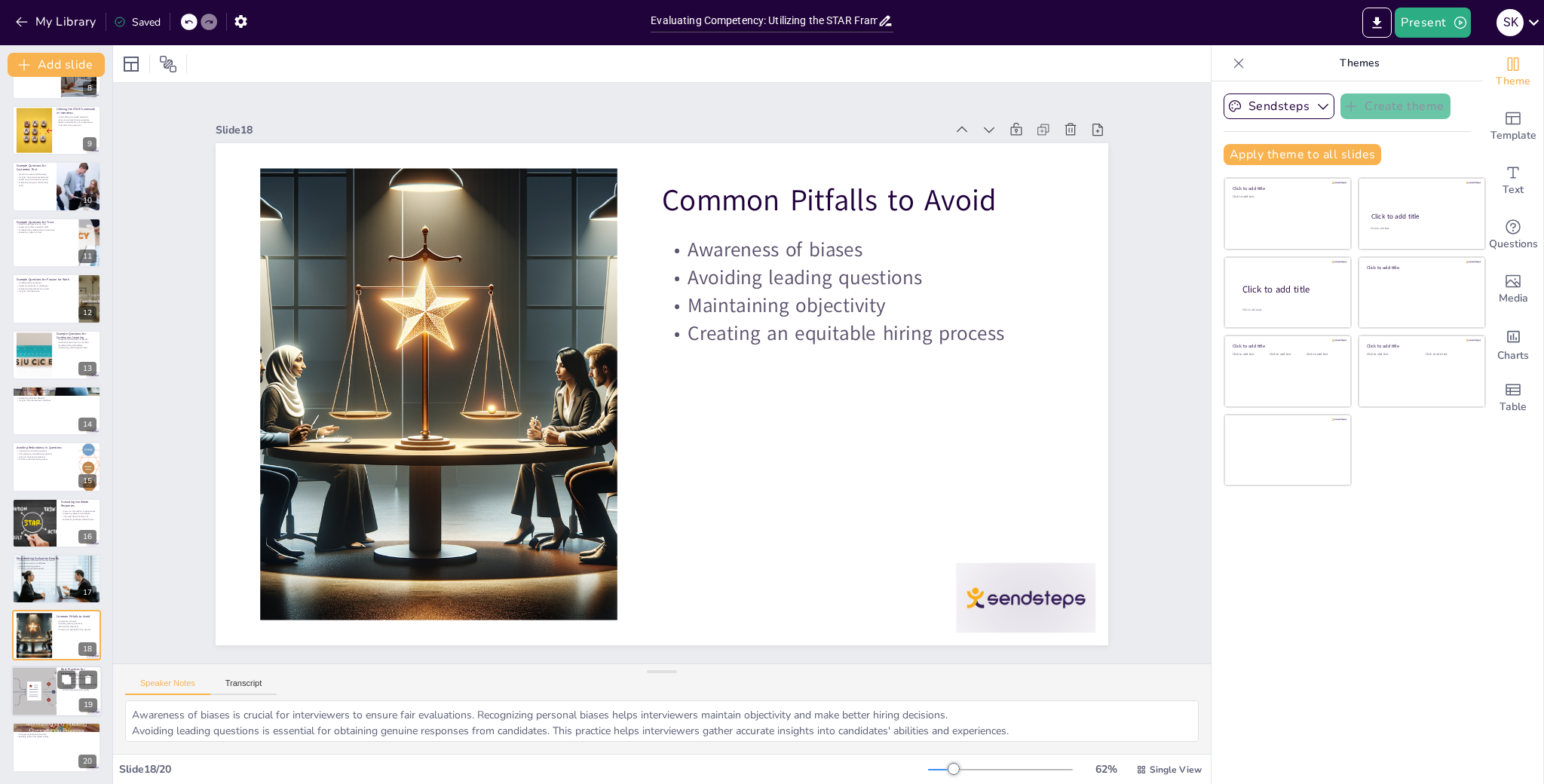
click at [58, 693] on div at bounding box center [56, 691] width 91 height 51
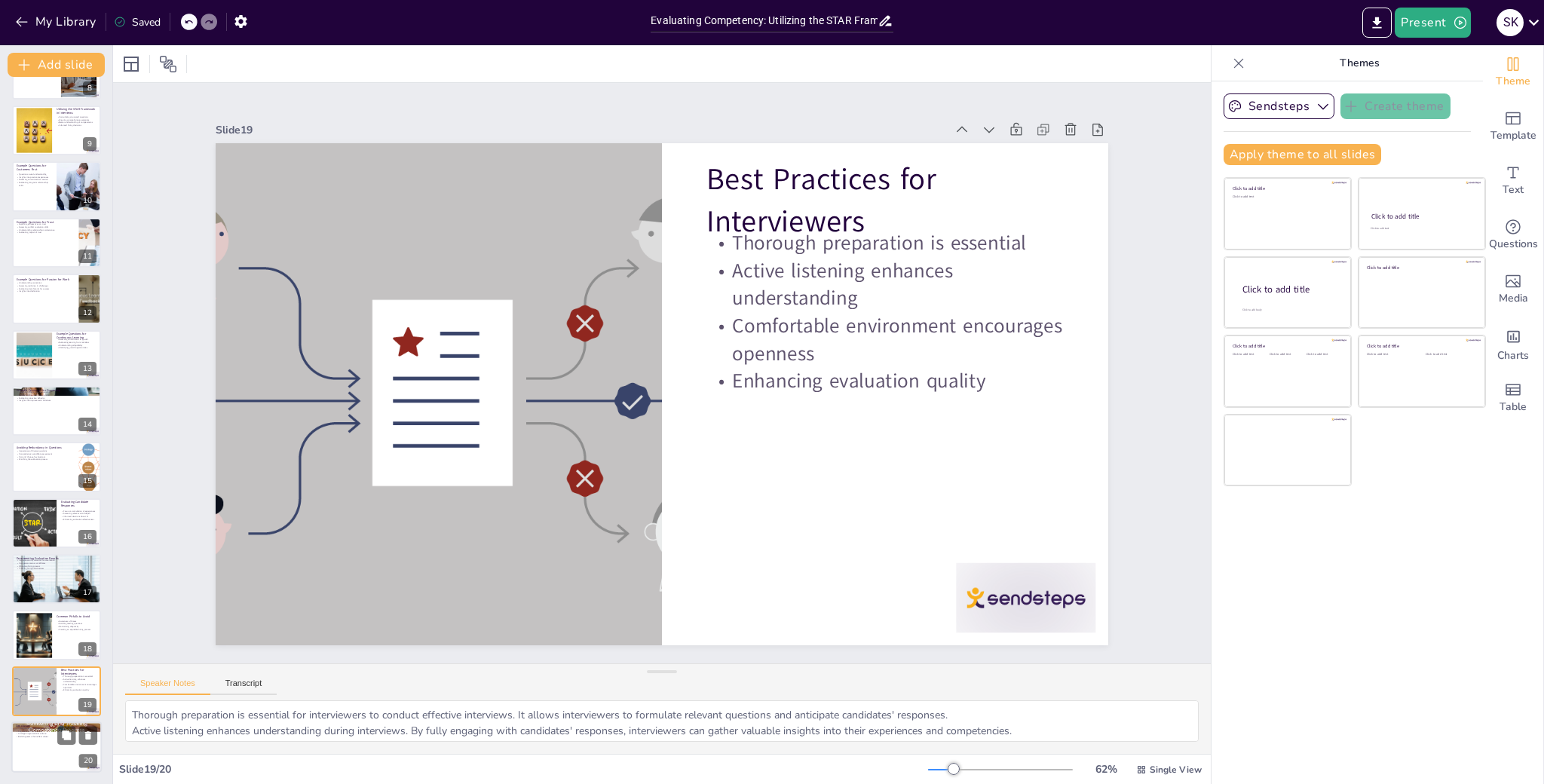
click at [49, 759] on div at bounding box center [56, 747] width 91 height 51
type textarea "The STAR framework ensures objectivity in candidate evaluations, which is cruci…"
